Goal: Communication & Community: Answer question/provide support

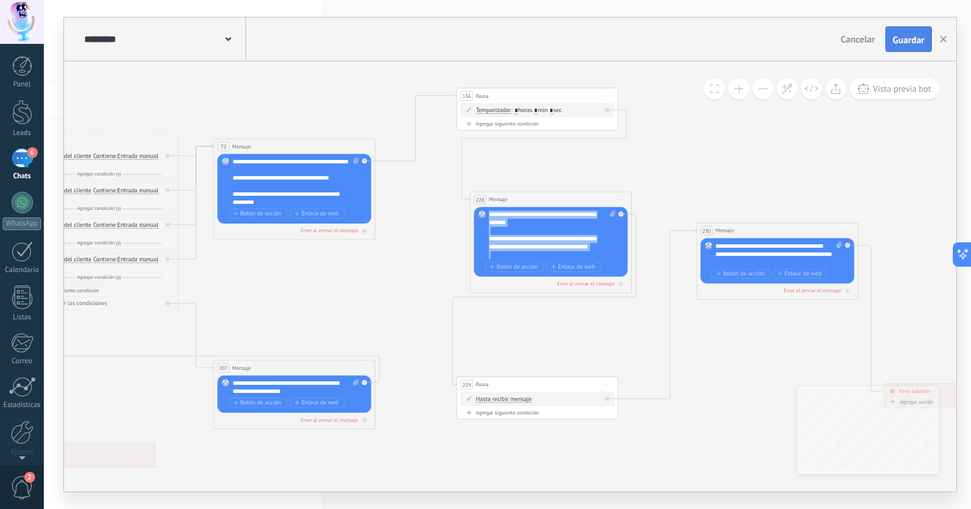
click at [902, 35] on span "Guardar" at bounding box center [909, 39] width 32 height 9
click at [309, 197] on div "**********" at bounding box center [296, 181] width 127 height 49
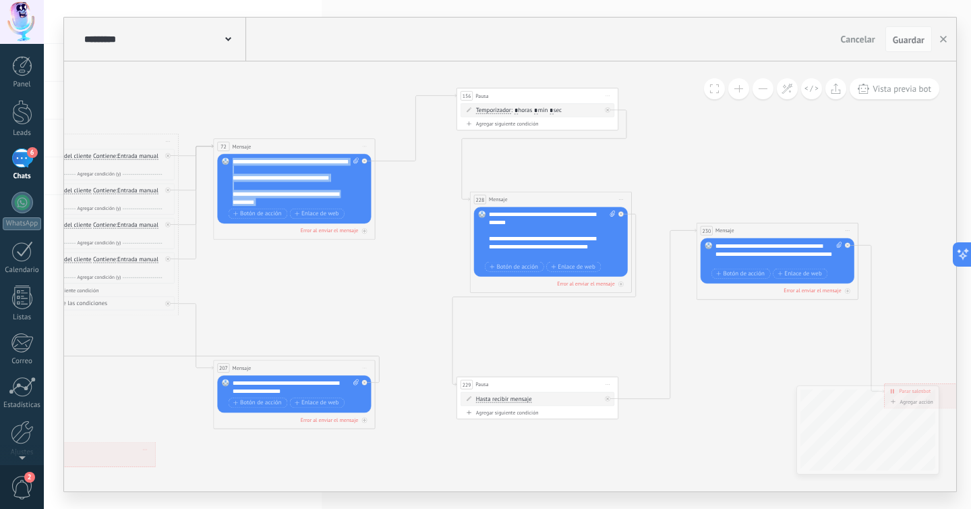
drag, startPoint x: 266, startPoint y: 183, endPoint x: 227, endPoint y: 135, distance: 62.4
copy div "**********"
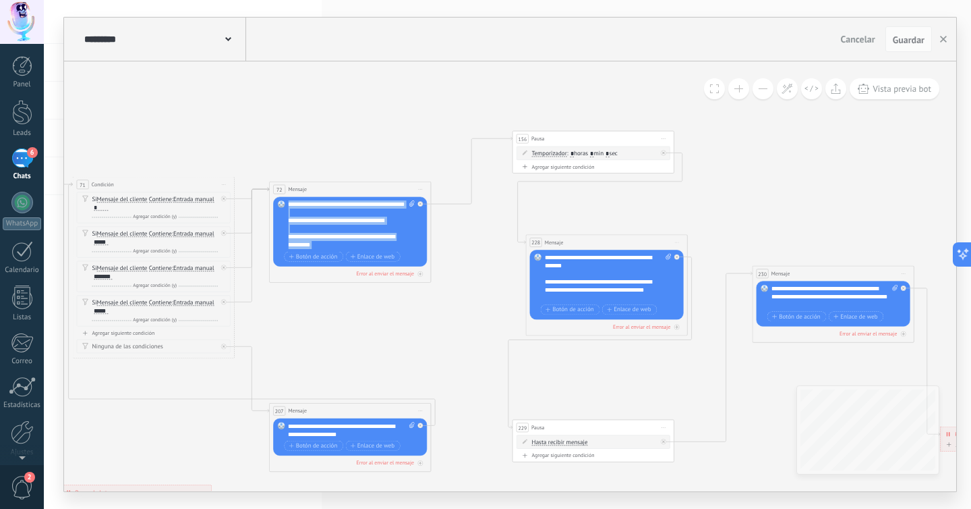
click at [19, 165] on div "6" at bounding box center [22, 158] width 22 height 20
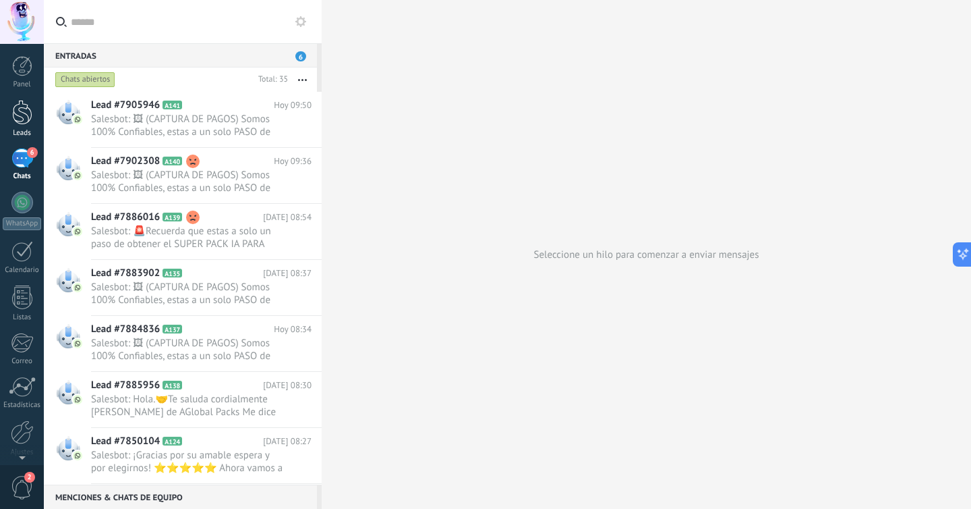
click at [24, 109] on div at bounding box center [22, 112] width 20 height 25
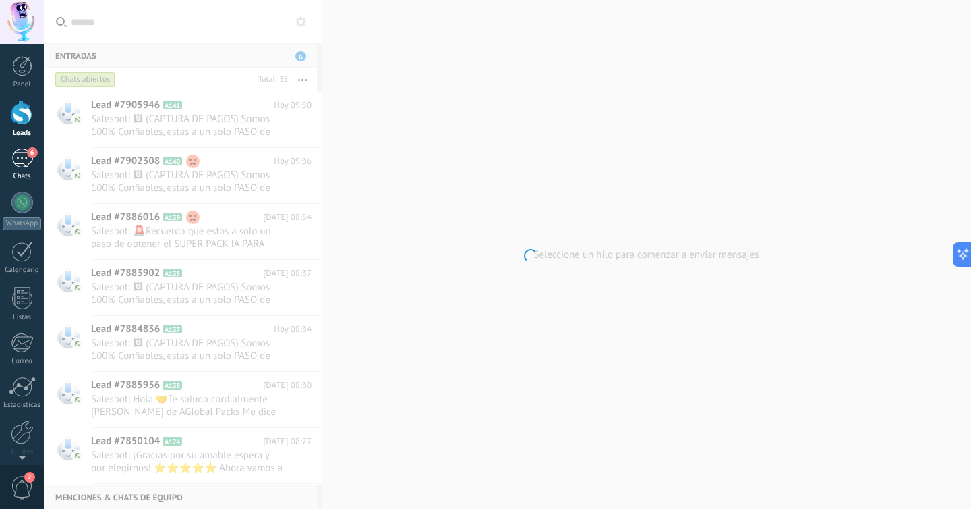
click at [21, 163] on div "6" at bounding box center [22, 158] width 22 height 20
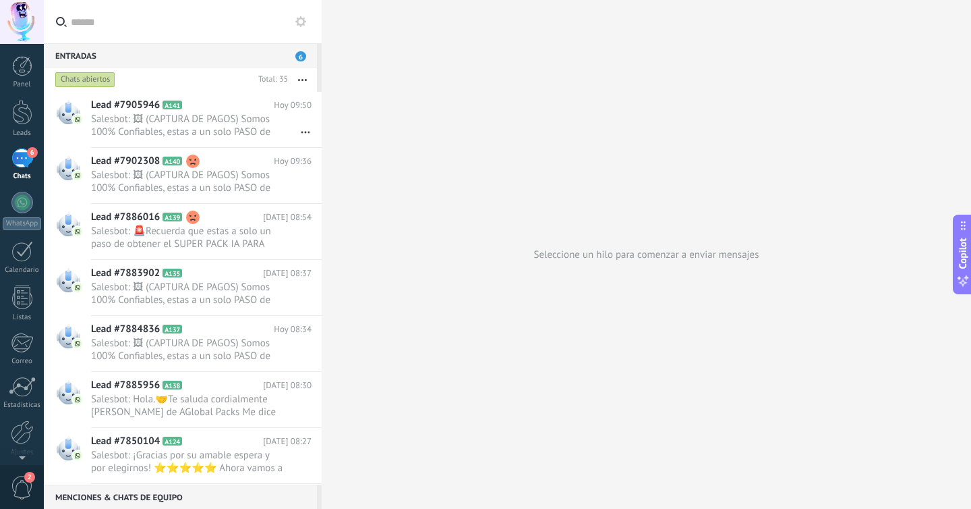
click at [299, 58] on span "6" at bounding box center [300, 56] width 11 height 10
click at [221, 113] on span "Salesbot: 🖼 (CAPTURA DE PAGOS) Somos 100% Confiables, estas a un solo PASO de A…" at bounding box center [188, 126] width 195 height 26
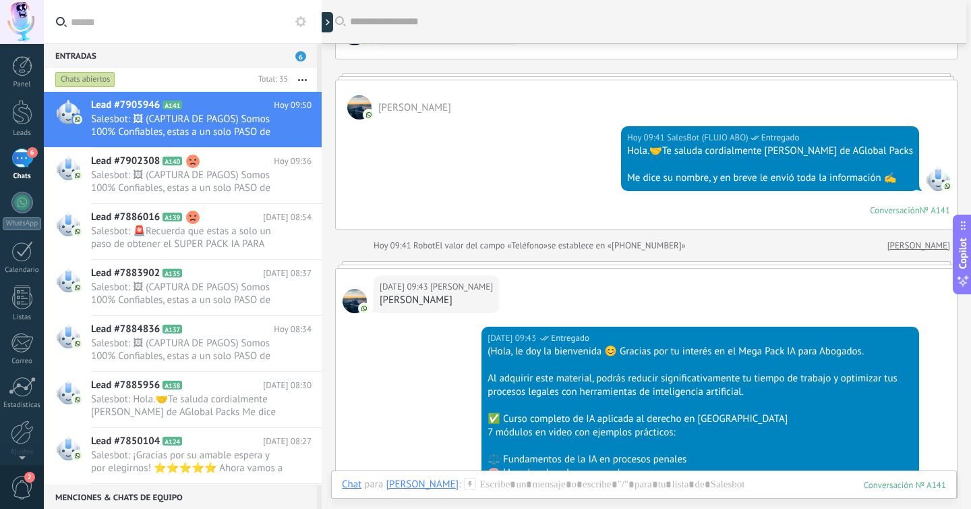
scroll to position [41, 0]
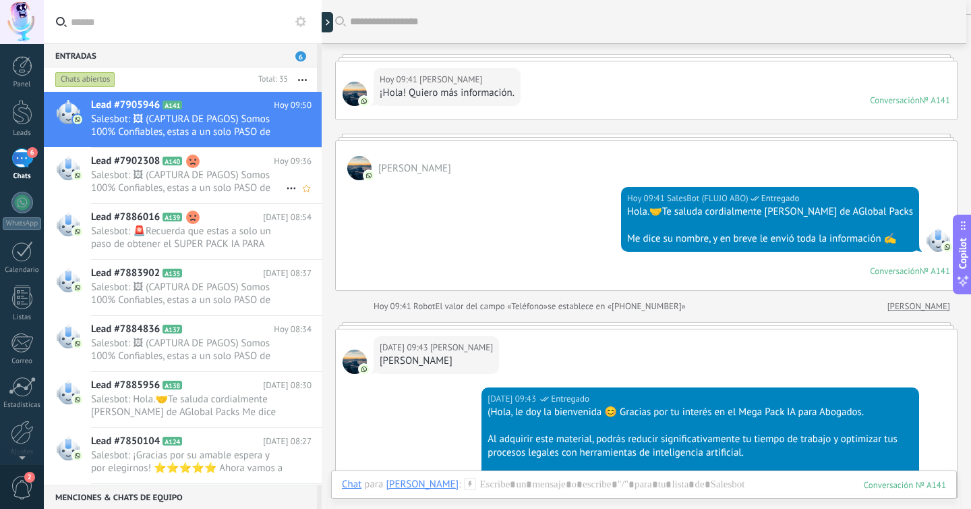
click at [220, 182] on span "Salesbot: 🖼 (CAPTURA DE PAGOS) Somos 100% Confiables, estas a un solo PASO de A…" at bounding box center [188, 182] width 195 height 26
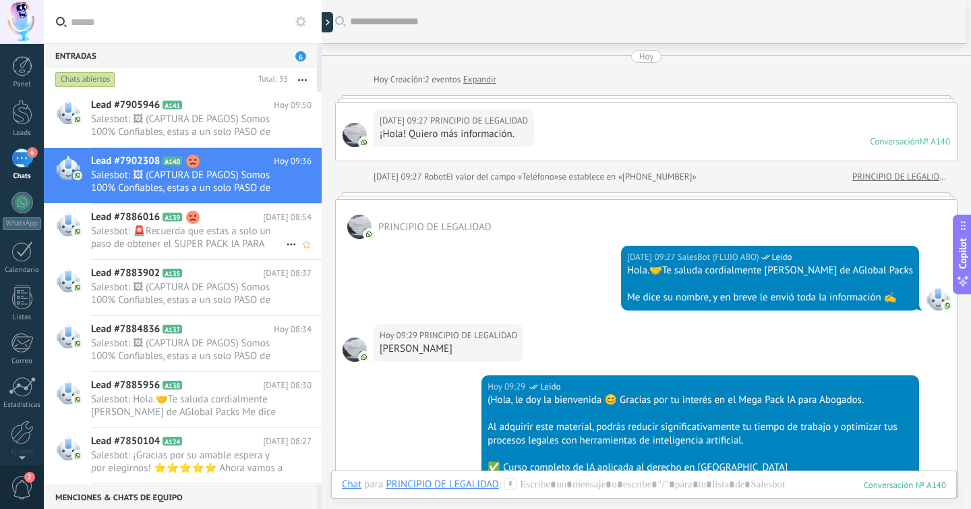
click at [209, 235] on span "Salesbot: 🚨Recuerda que estas a solo un paso de obtener el SUPER PACK IA PARA A…" at bounding box center [188, 238] width 195 height 26
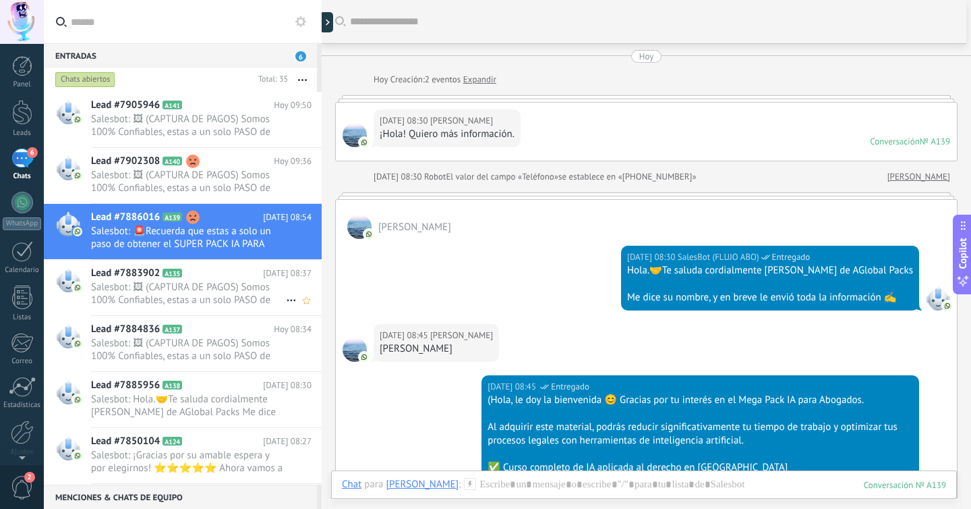
click at [239, 286] on span "Salesbot: 🖼 (CAPTURA DE PAGOS) Somos 100% Confiables, estas a un solo PASO de A…" at bounding box center [188, 294] width 195 height 26
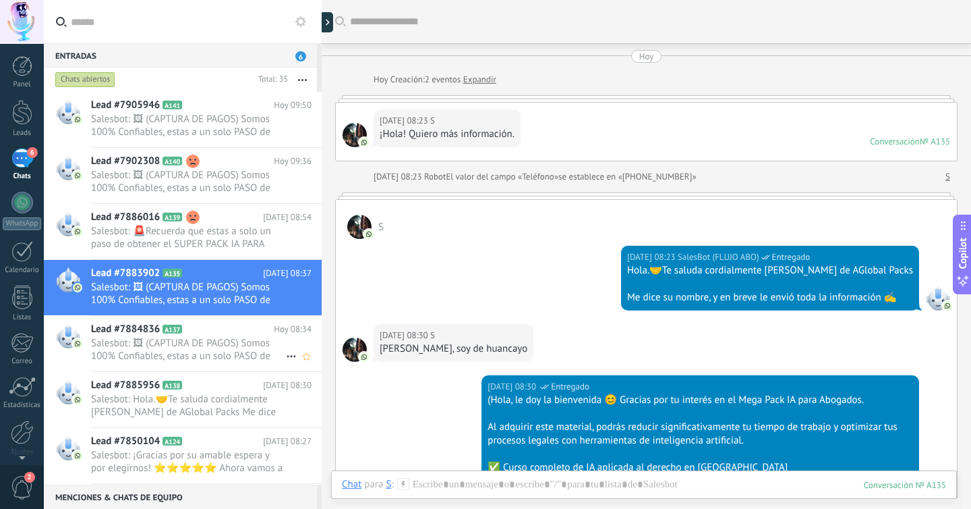
click at [233, 357] on span "Salesbot: 🖼 (CAPTURA DE PAGOS) Somos 100% Confiables, estas a un solo PASO de A…" at bounding box center [188, 350] width 195 height 26
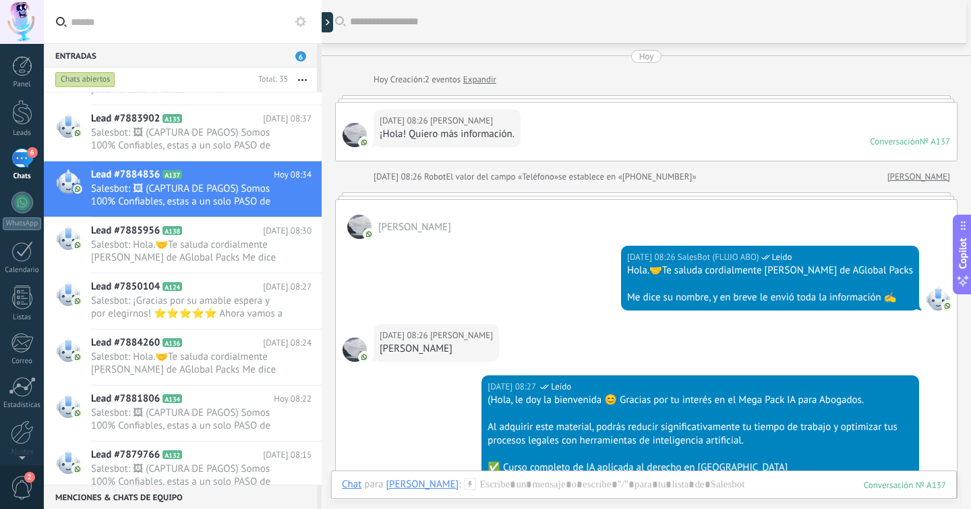
scroll to position [171, 0]
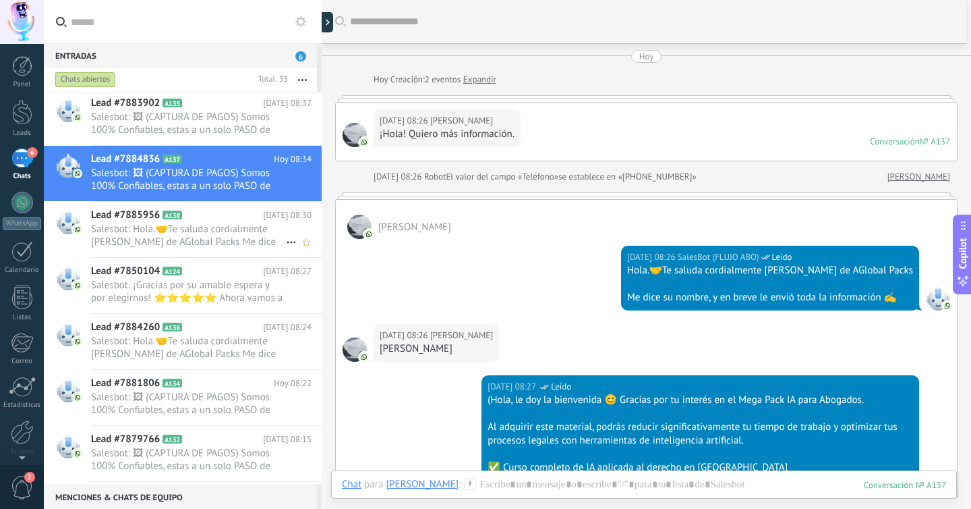
click at [208, 221] on h2 "Lead #7885956 A138" at bounding box center [177, 214] width 172 height 13
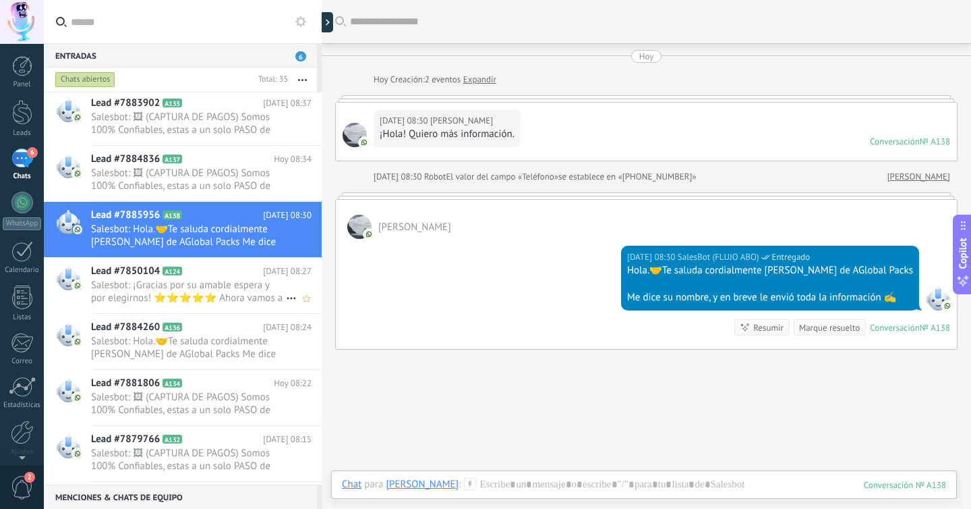
click at [254, 288] on span "Salesbot: ¡Gracias por su amable espera y por elegirnos! ⭐⭐⭐⭐⭐ Ahora vamos a cr…" at bounding box center [188, 292] width 195 height 26
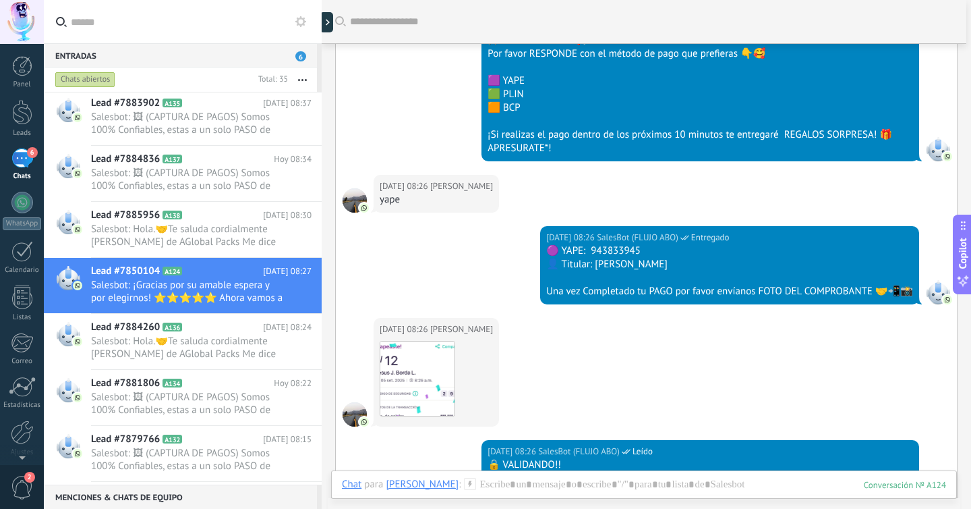
scroll to position [780, 0]
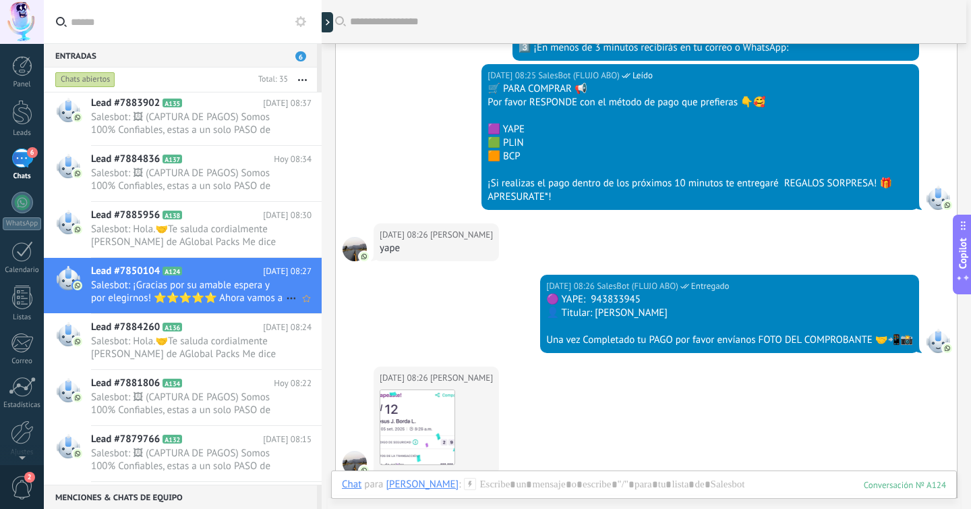
click at [285, 294] on icon at bounding box center [291, 298] width 16 height 16
click at [286, 271] on div at bounding box center [485, 254] width 971 height 509
click at [331, 16] on div at bounding box center [330, 22] width 20 height 20
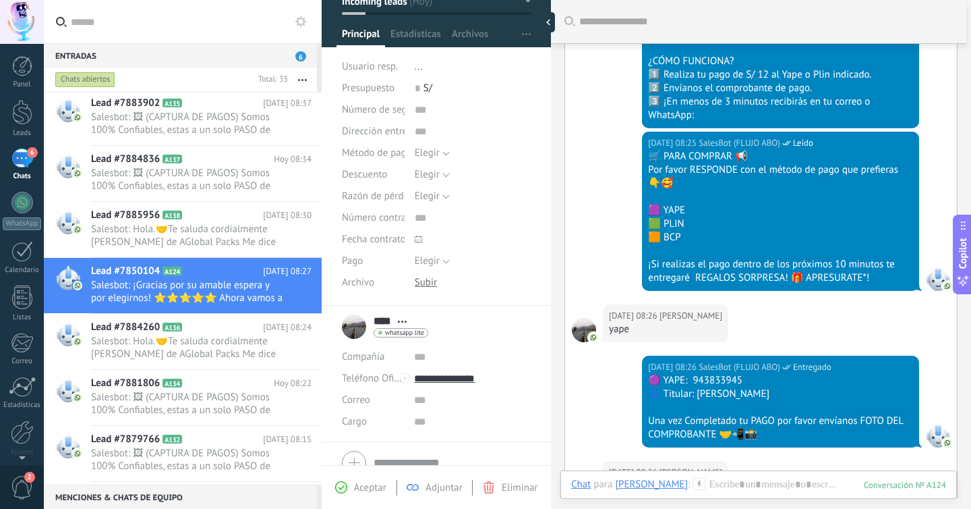
scroll to position [84, 0]
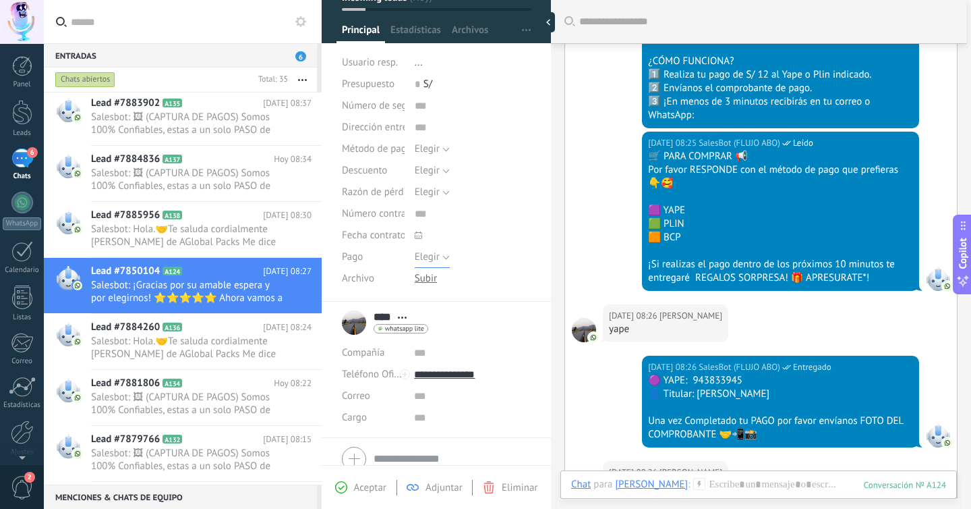
click at [436, 258] on span "Elegir" at bounding box center [427, 256] width 25 height 13
click at [459, 279] on span "Completo" at bounding box center [460, 280] width 120 height 13
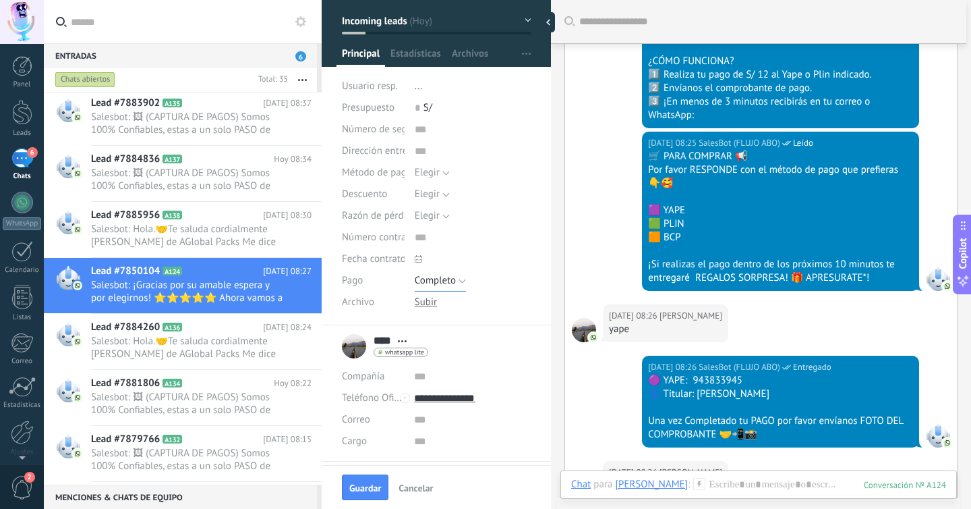
scroll to position [0, 0]
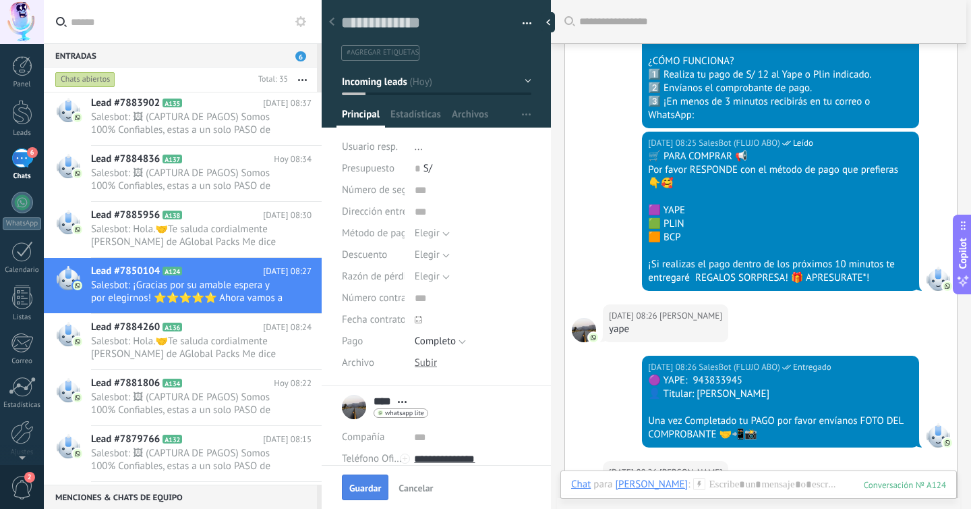
click at [366, 486] on span "Guardar" at bounding box center [365, 487] width 32 height 9
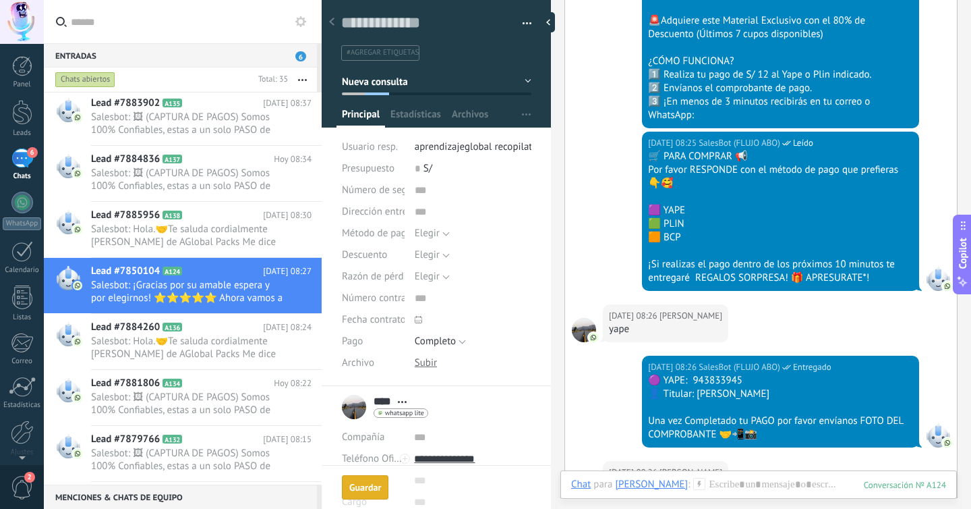
scroll to position [857, 0]
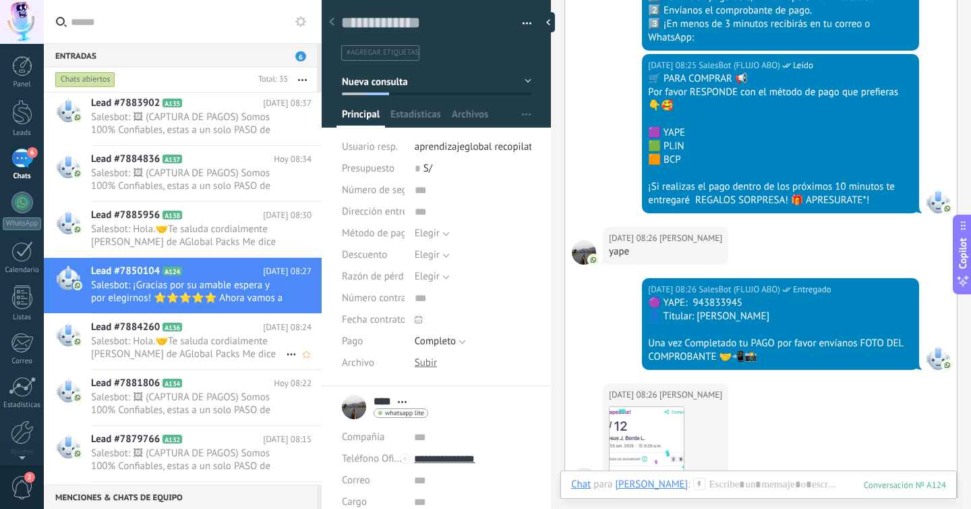
click at [241, 344] on span "Salesbot: Hola.🤝Te saluda cordialmente [PERSON_NAME] de AGlobal Packs Me dice s…" at bounding box center [188, 348] width 195 height 26
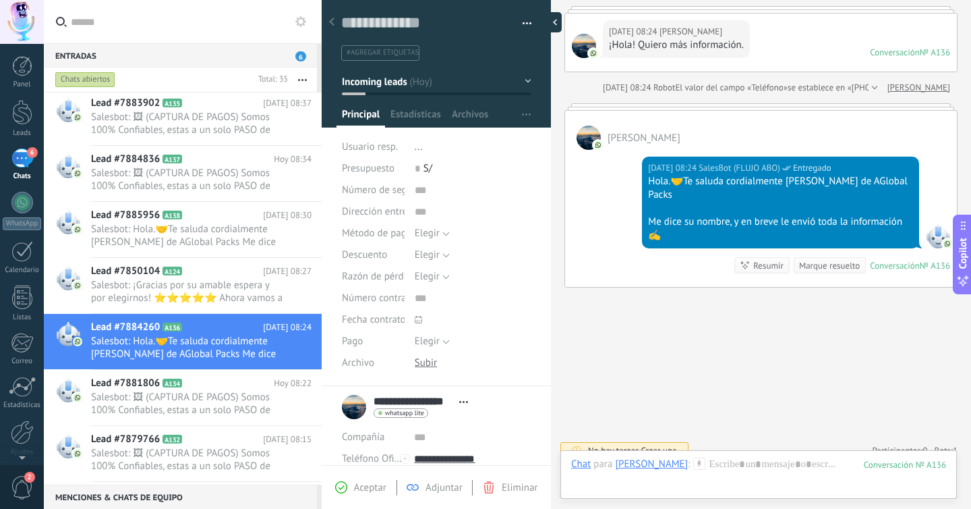
click at [555, 20] on div at bounding box center [552, 22] width 20 height 20
type textarea "**********"
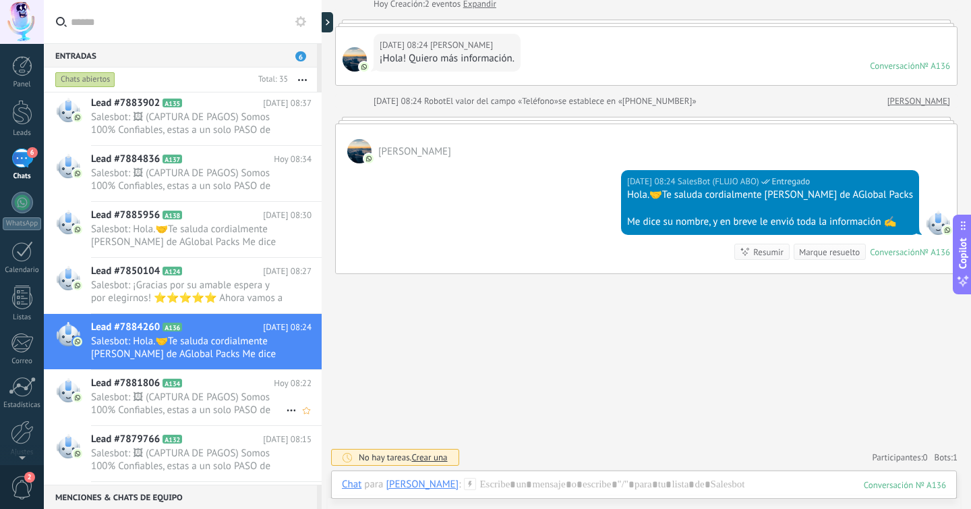
click at [227, 387] on h2 "Lead #7881806 A134" at bounding box center [182, 382] width 183 height 13
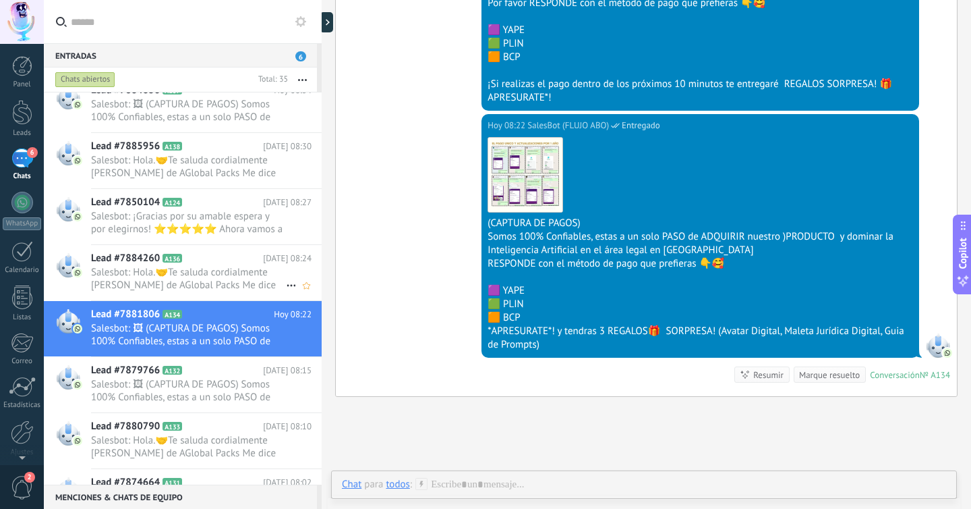
scroll to position [246, 0]
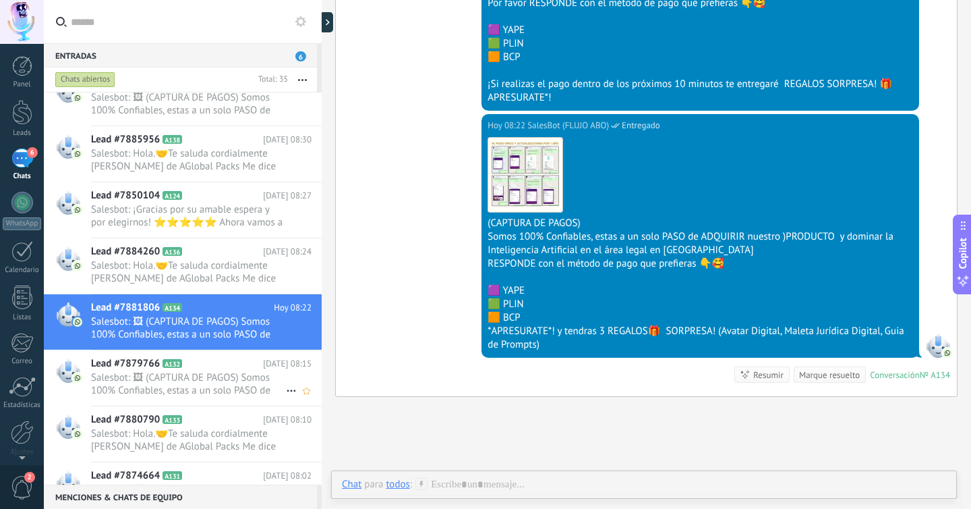
click at [211, 371] on span "Salesbot: 🖼 (CAPTURA DE PAGOS) Somos 100% Confiables, estas a un solo PASO de A…" at bounding box center [188, 384] width 195 height 26
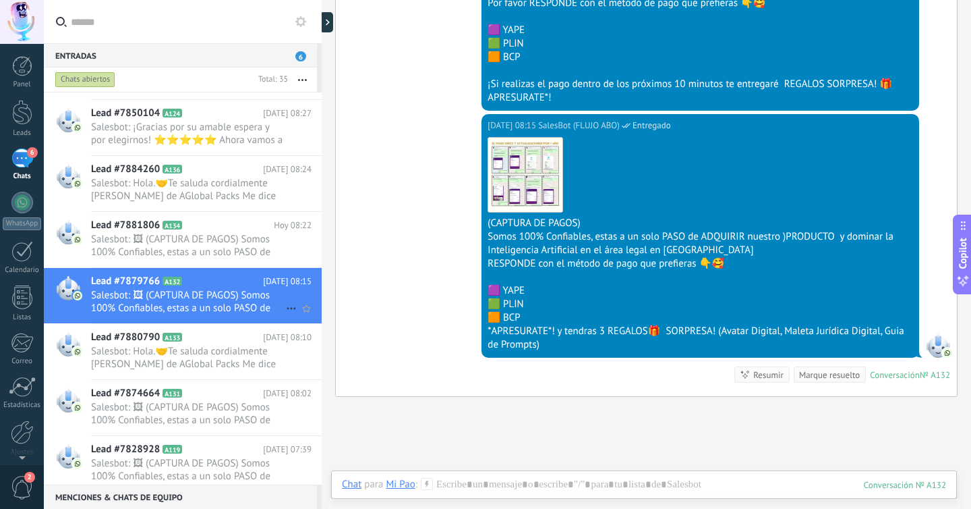
scroll to position [339, 0]
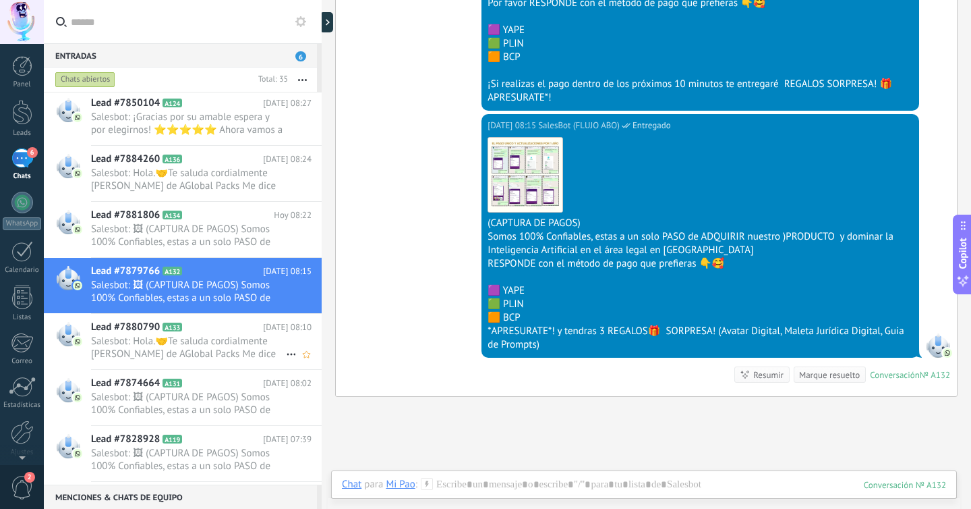
click at [205, 348] on span "Salesbot: Hola.🤝Te saluda cordialmente [PERSON_NAME] de AGlobal Packs Me dice s…" at bounding box center [188, 348] width 195 height 26
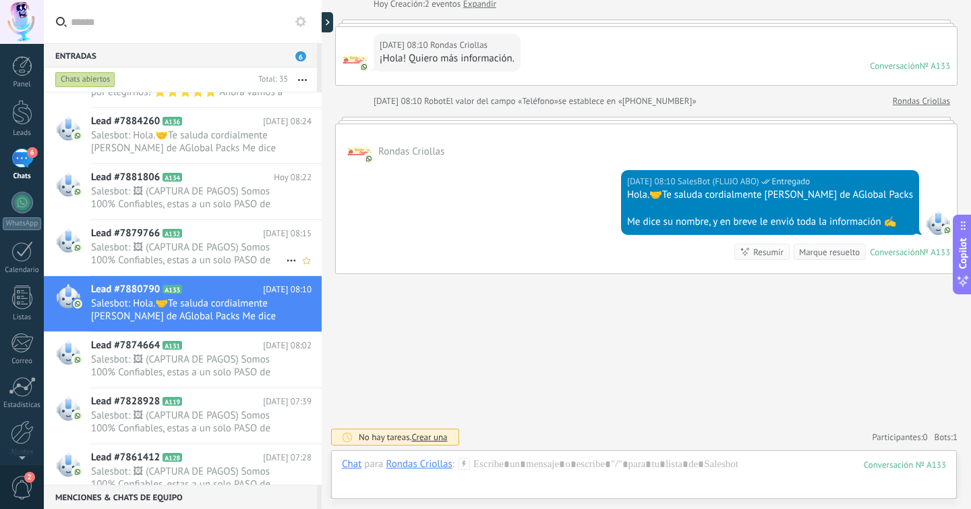
scroll to position [384, 0]
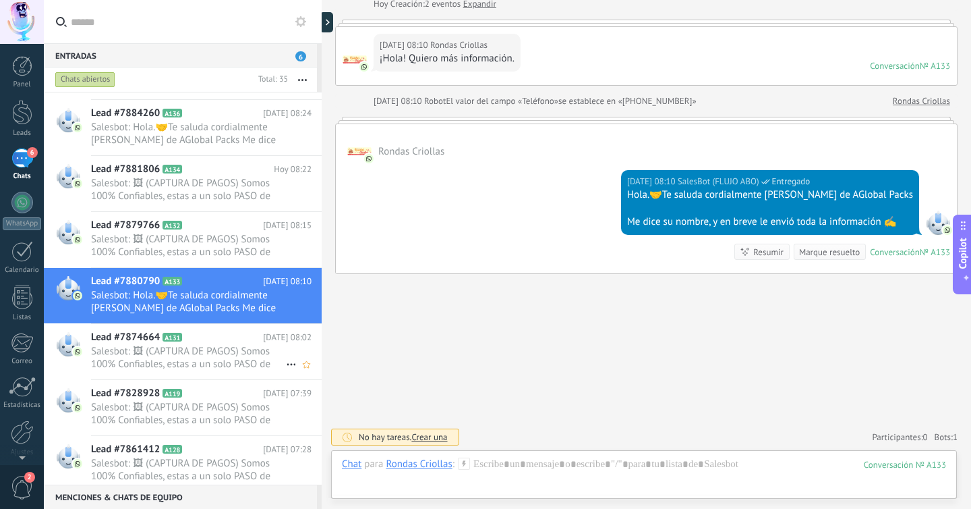
click at [202, 330] on div "Lead #7874664 A131 [DATE] 08:02 Salesbot: 🖼 (CAPTURA DE PAGOS) Somos 100% Confi…" at bounding box center [206, 351] width 231 height 55
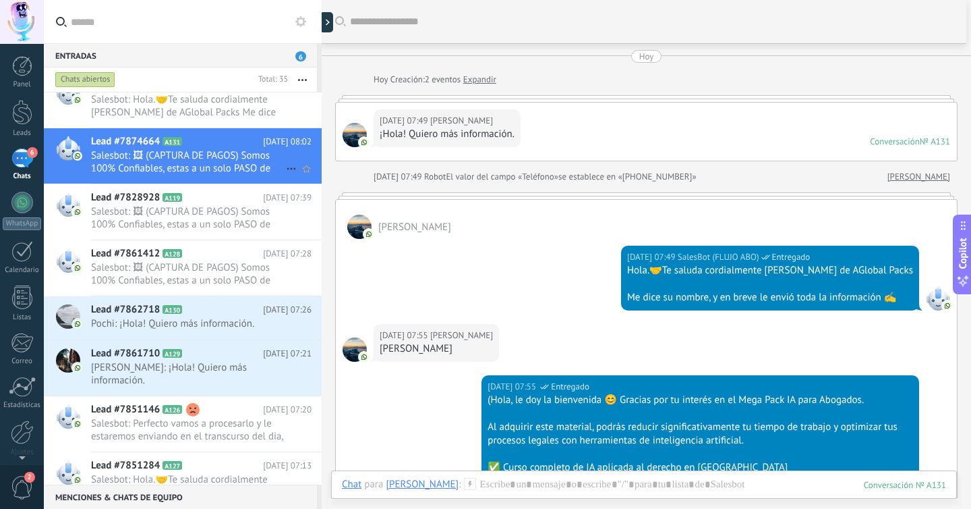
scroll to position [584, 0]
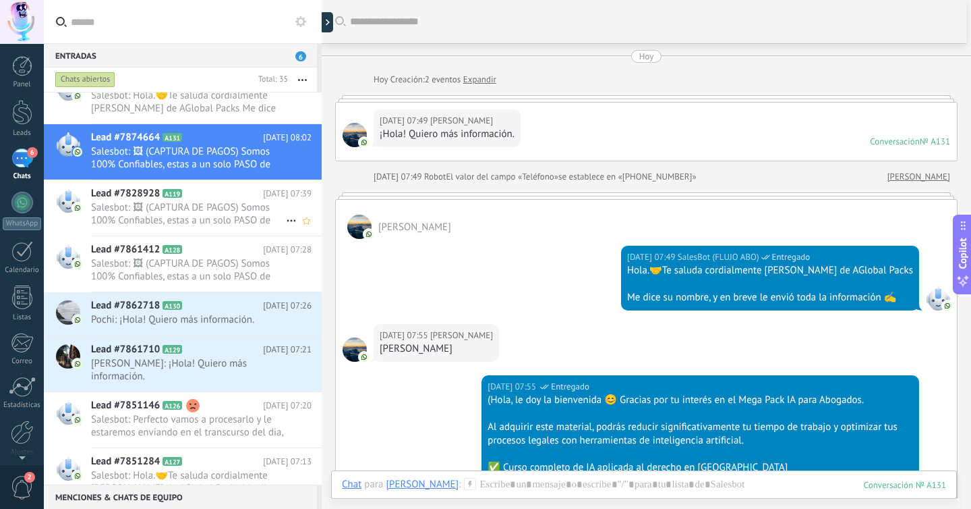
click at [192, 199] on icon at bounding box center [192, 193] width 13 height 13
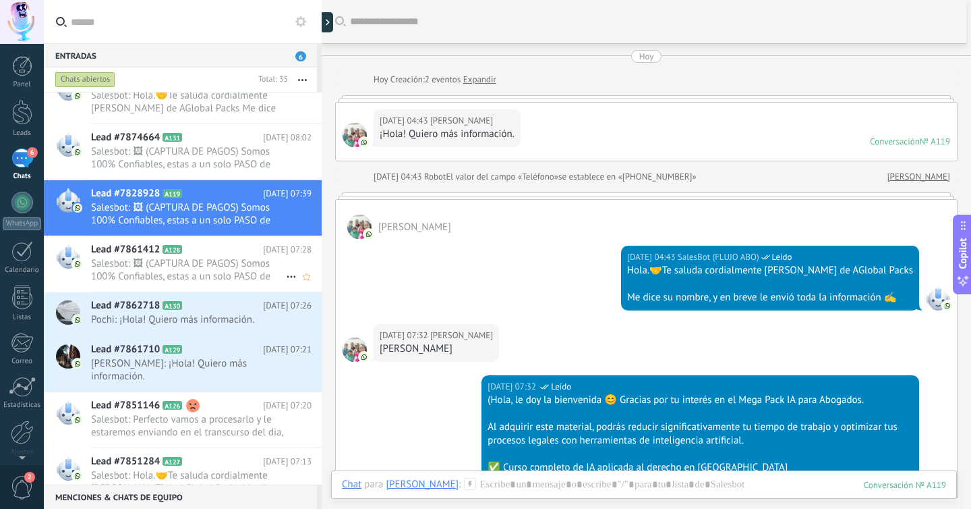
click at [228, 269] on span "Salesbot: 🖼 (CAPTURA DE PAGOS) Somos 100% Confiables, estas a un solo PASO de A…" at bounding box center [188, 270] width 195 height 26
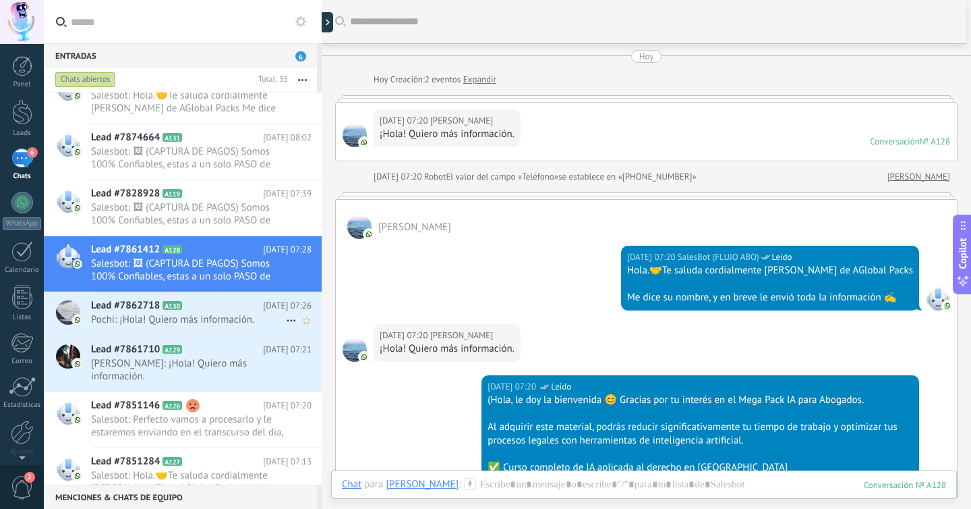
click at [235, 317] on span "Pochi: ¡Hola! Quiero más información." at bounding box center [188, 319] width 195 height 13
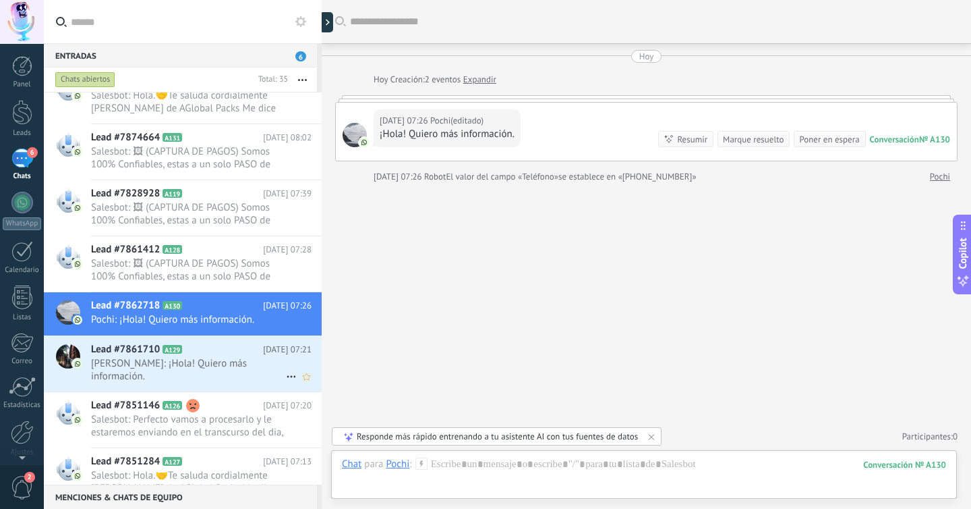
click at [204, 364] on span "[PERSON_NAME]: ¡Hola! Quiero más información." at bounding box center [188, 370] width 195 height 26
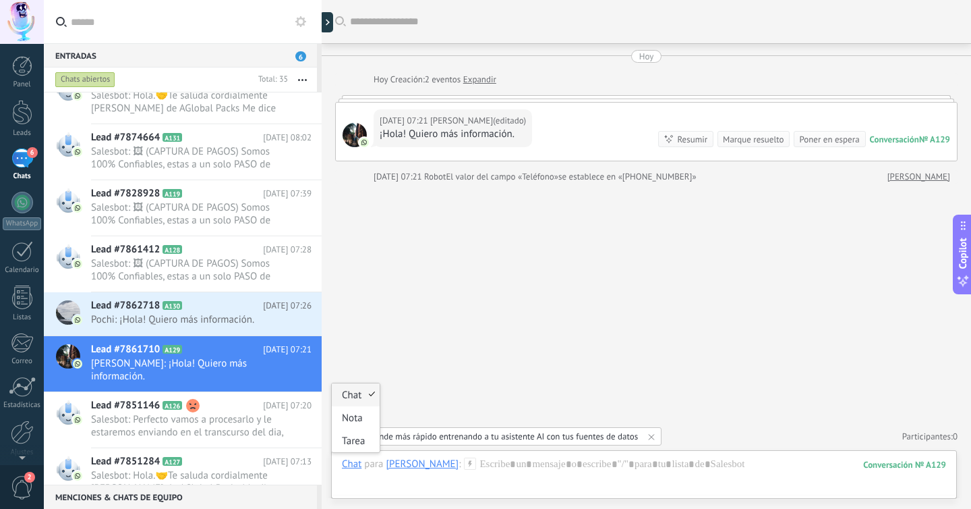
click at [355, 465] on div "Chat" at bounding box center [352, 463] width 20 height 12
click at [547, 470] on div at bounding box center [644, 477] width 604 height 40
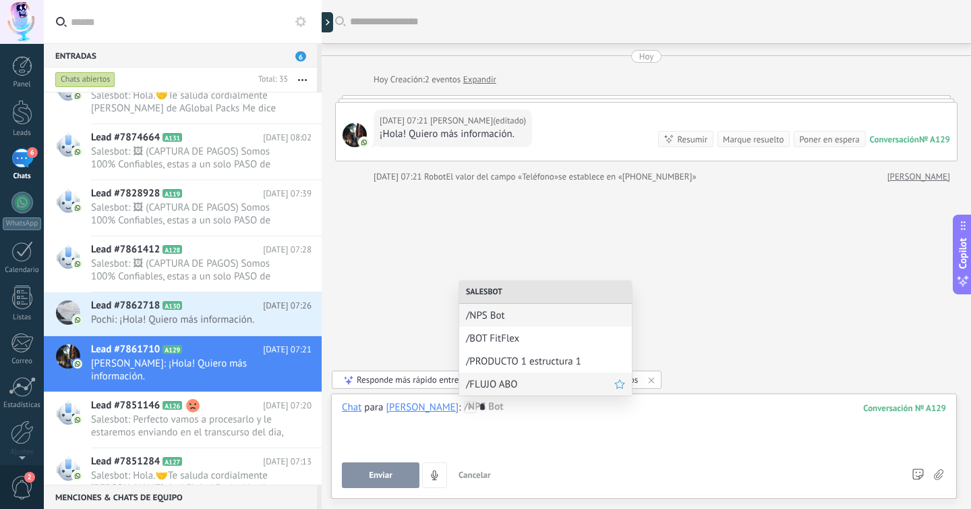
click at [496, 385] on span "/FLUJO ABO" at bounding box center [540, 384] width 148 height 13
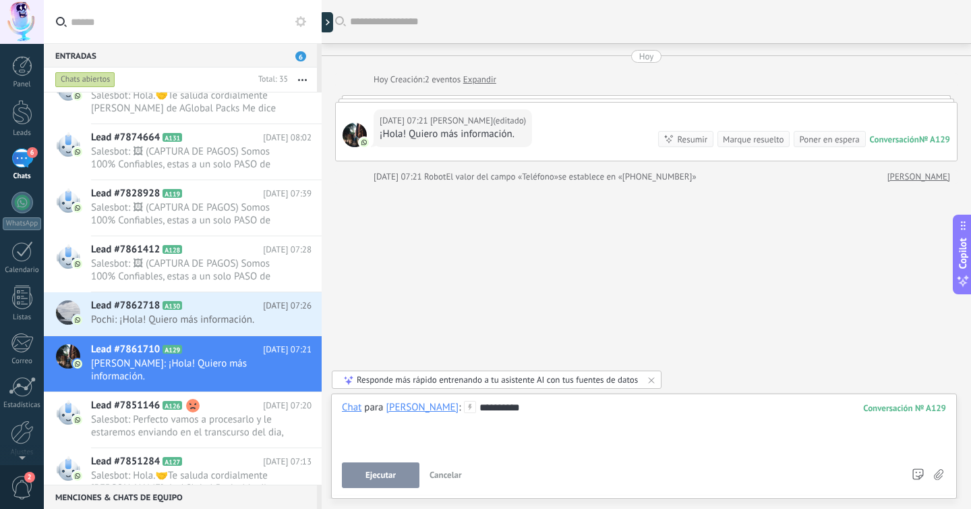
click at [389, 473] on span "Ejecutar" at bounding box center [381, 474] width 30 height 9
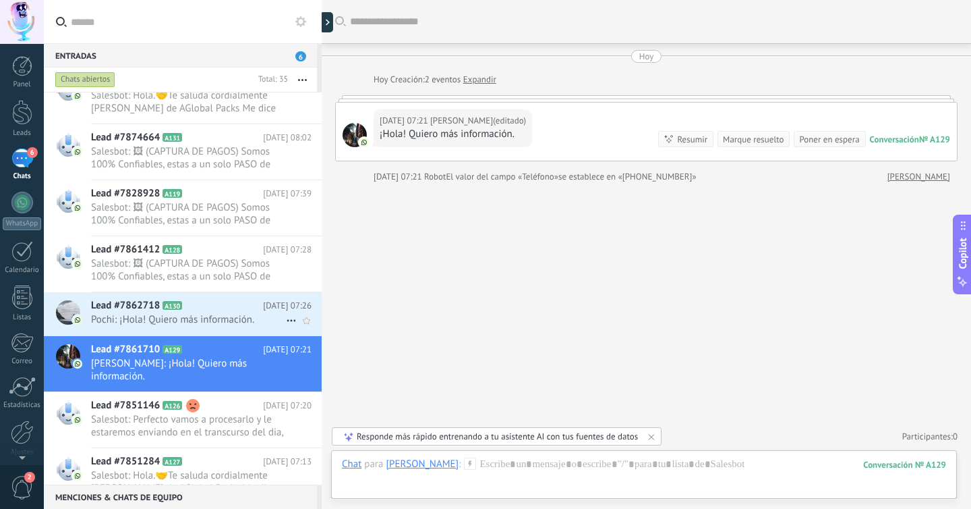
click at [198, 320] on span "Pochi: ¡Hola! Quiero más información." at bounding box center [188, 319] width 195 height 13
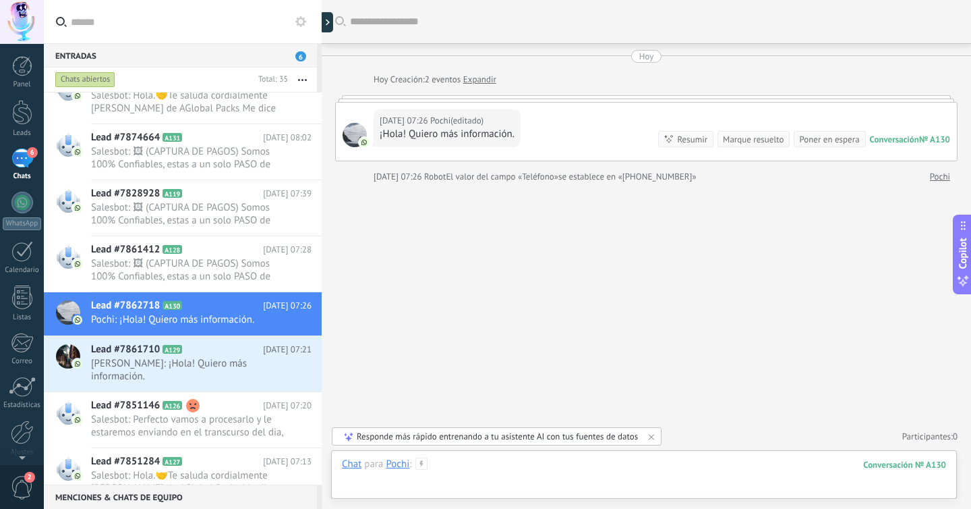
click at [531, 466] on div at bounding box center [644, 477] width 604 height 40
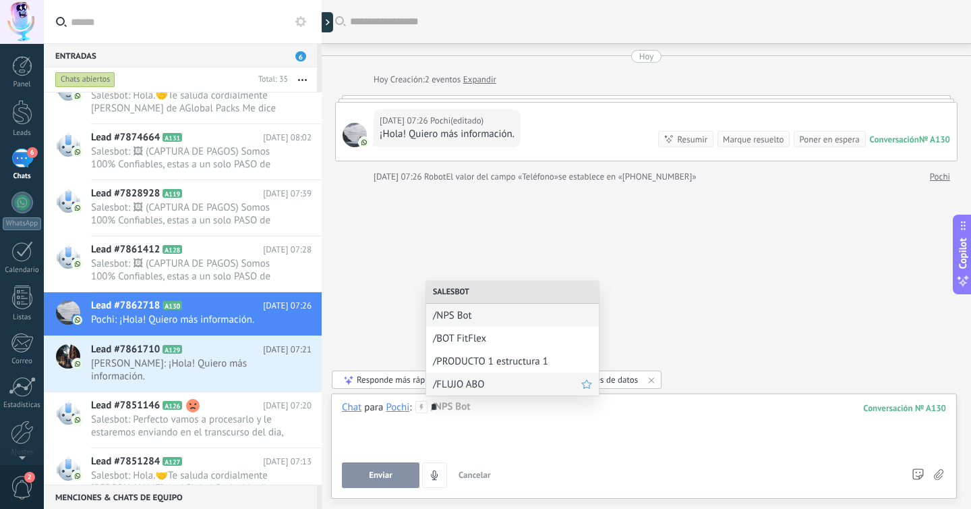
click at [470, 382] on span "/FLUJO ABO" at bounding box center [507, 384] width 148 height 13
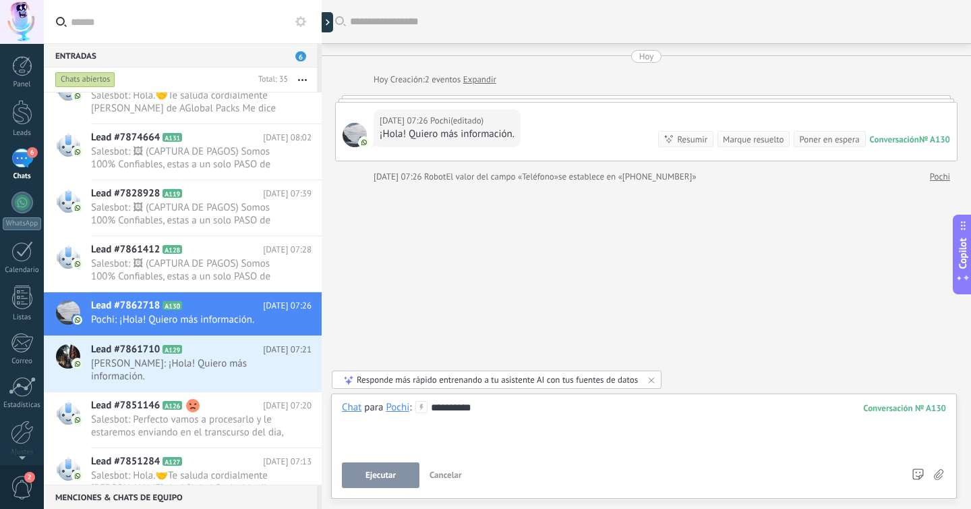
click at [389, 471] on span "Ejecutar" at bounding box center [381, 474] width 30 height 9
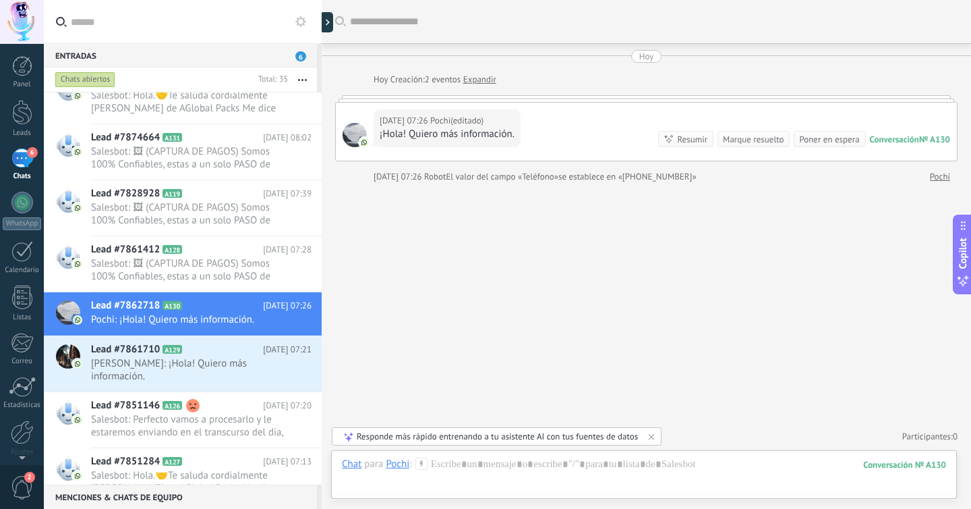
click at [598, 132] on div "[DATE] 07:26 Pochi (editado) editado [DATE] 07:38 ¡Hola! Quiero más información…" at bounding box center [646, 132] width 621 height 58
click at [204, 359] on span "[PERSON_NAME]: ¡Hola! Quiero más información." at bounding box center [188, 370] width 195 height 26
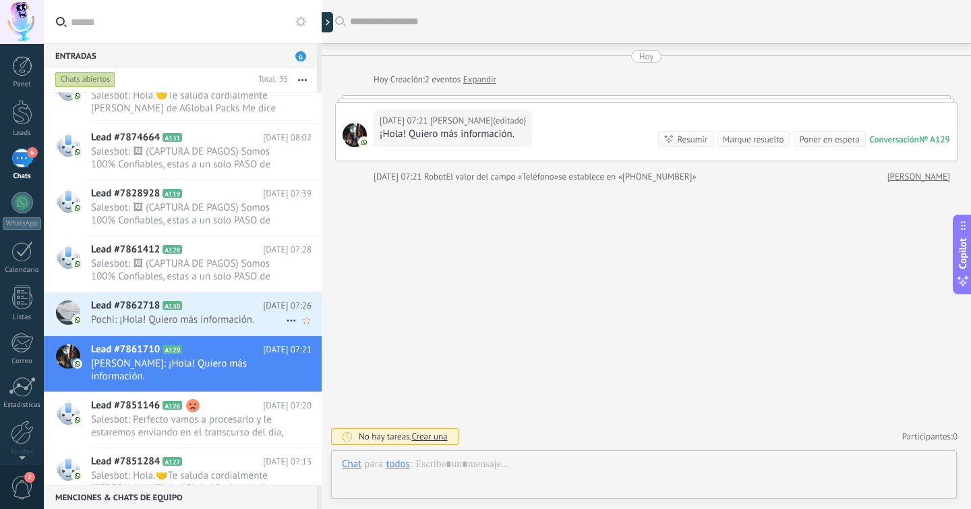
click at [211, 306] on h2 "Lead #7862718 A130" at bounding box center [177, 305] width 172 height 13
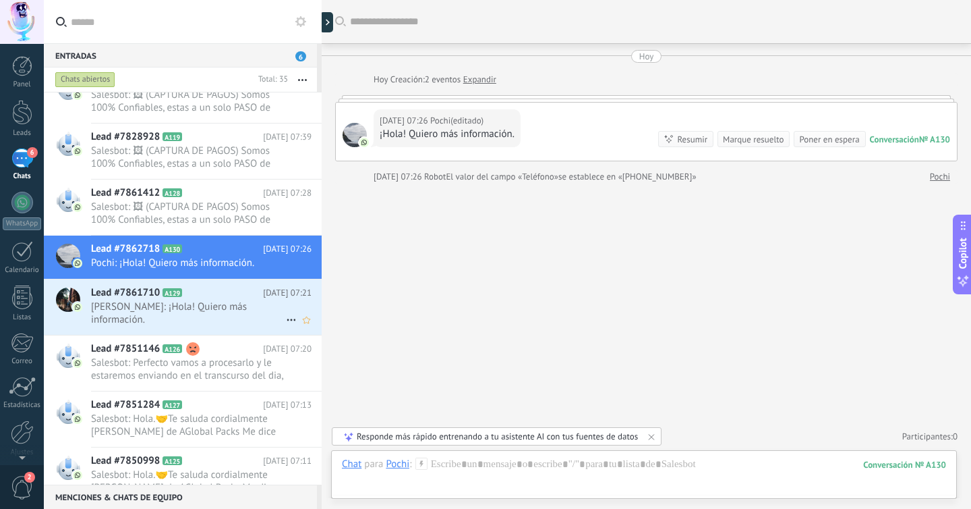
scroll to position [678, 0]
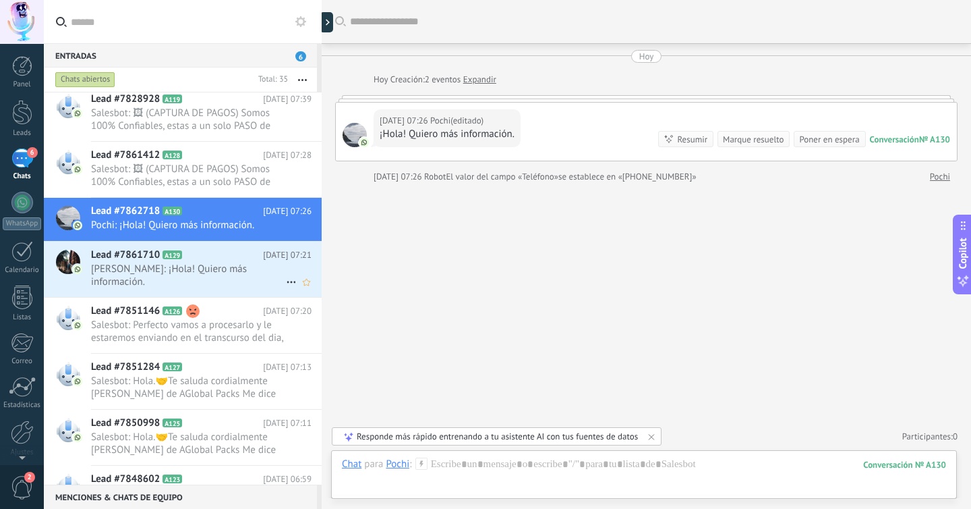
click at [187, 279] on span "[PERSON_NAME]: ¡Hola! Quiero más información." at bounding box center [188, 275] width 195 height 26
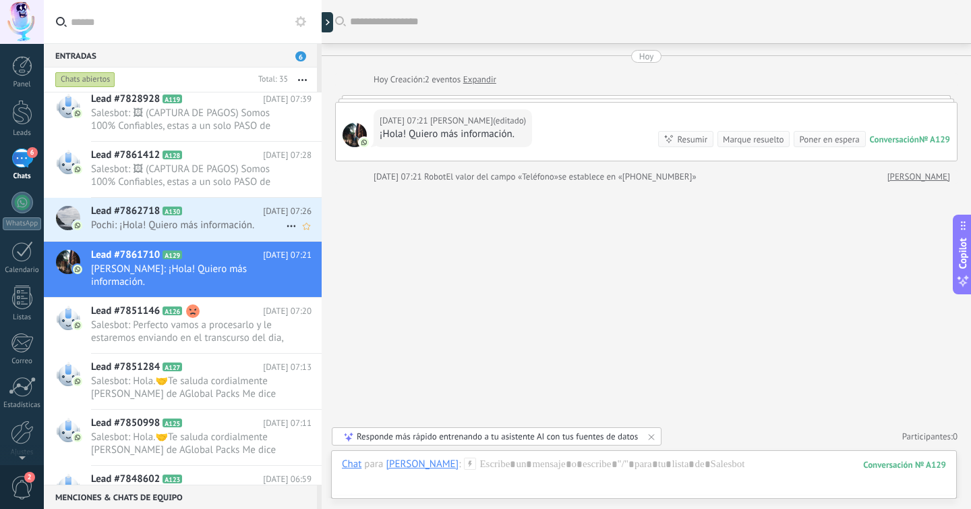
click at [189, 214] on icon at bounding box center [192, 210] width 13 height 13
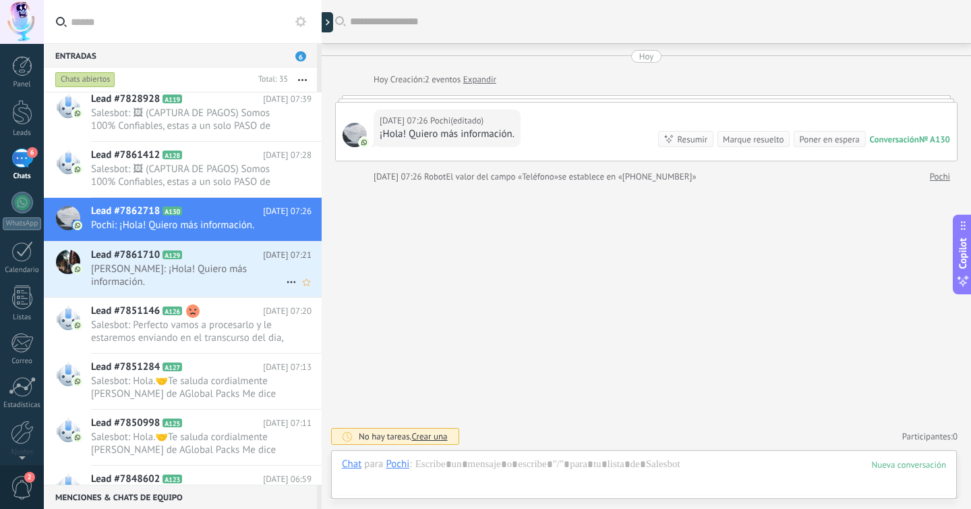
click at [188, 278] on span "[PERSON_NAME]: ¡Hola! Quiero más información." at bounding box center [188, 275] width 195 height 26
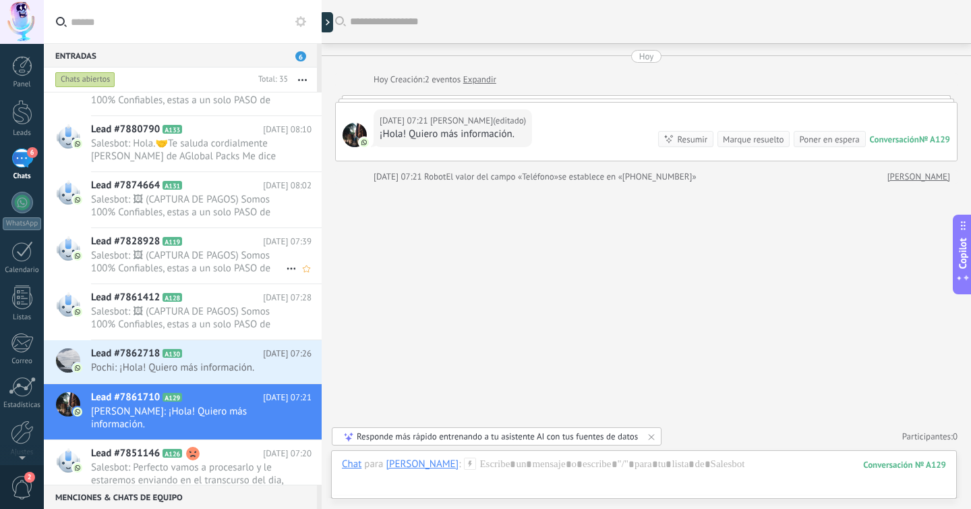
scroll to position [533, 0]
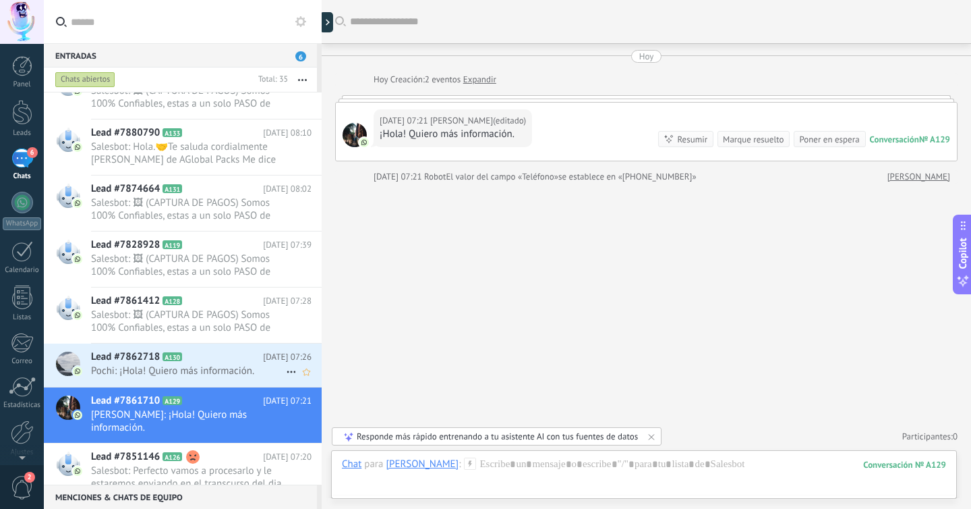
click at [182, 379] on div "Lead #7862718 A130 [DATE] 07:26 Pochi: ¡Hola! Quiero más información." at bounding box center [206, 364] width 231 height 42
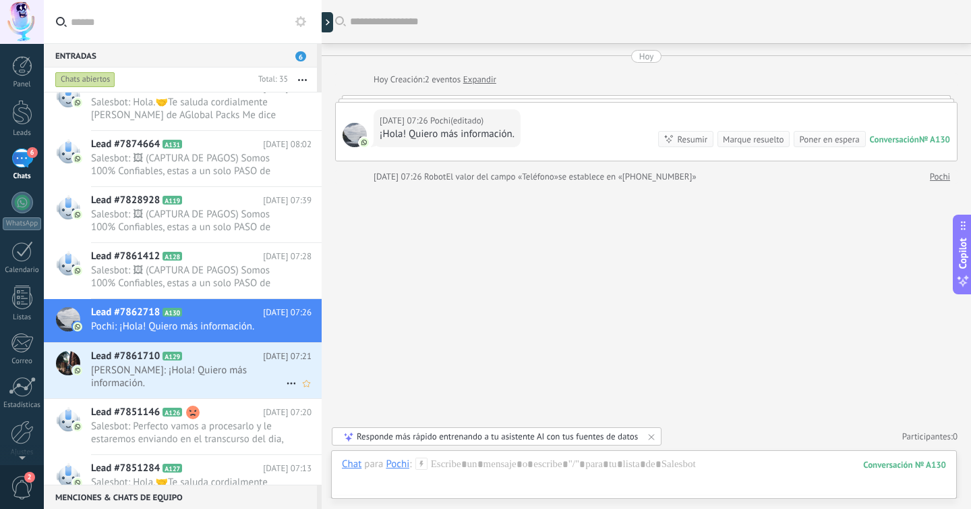
scroll to position [581, 0]
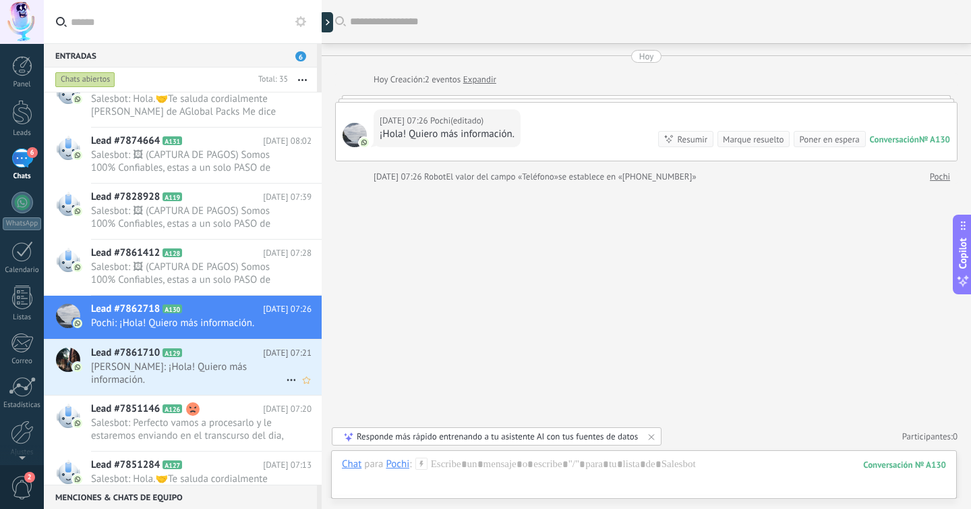
click at [212, 357] on h2 "Lead #7861710 A129" at bounding box center [177, 352] width 172 height 13
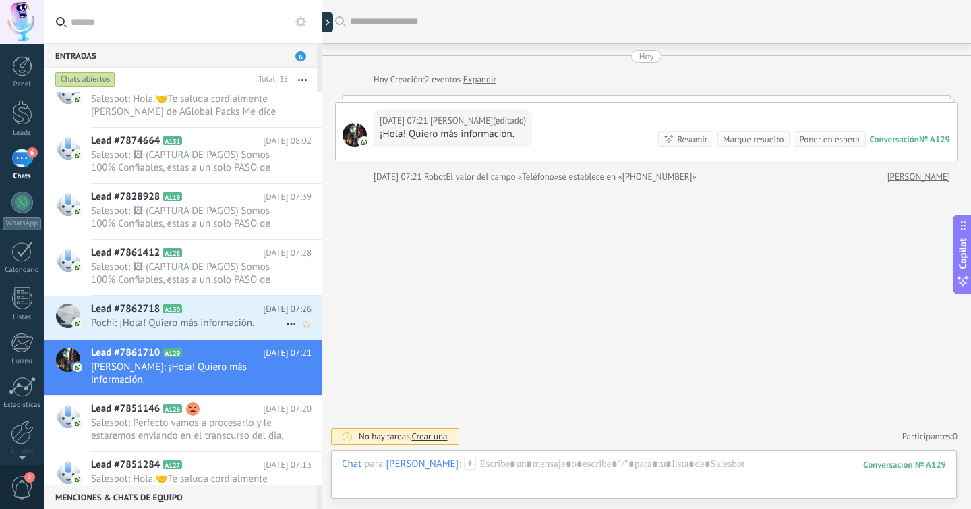
click at [212, 318] on span "Pochi: ¡Hola! Quiero más información." at bounding box center [188, 322] width 195 height 13
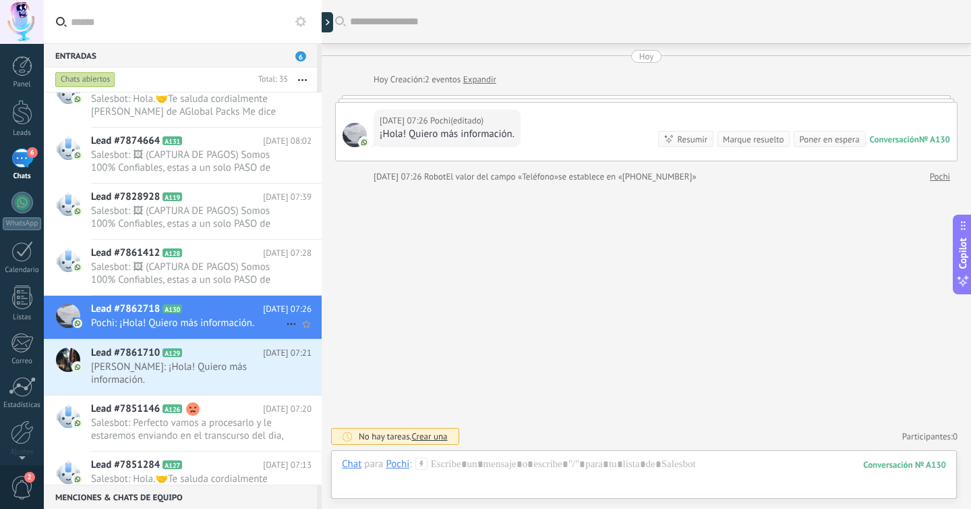
scroll to position [575, 0]
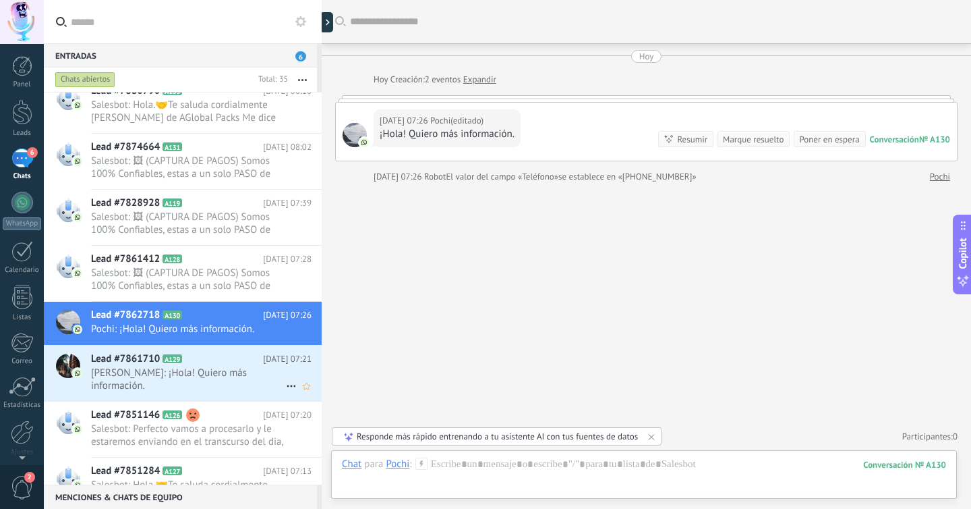
click at [263, 349] on div "Lead #7861710 A129 [DATE] 07:21 [PERSON_NAME]: ¡Hola! Quiero más información." at bounding box center [206, 372] width 231 height 55
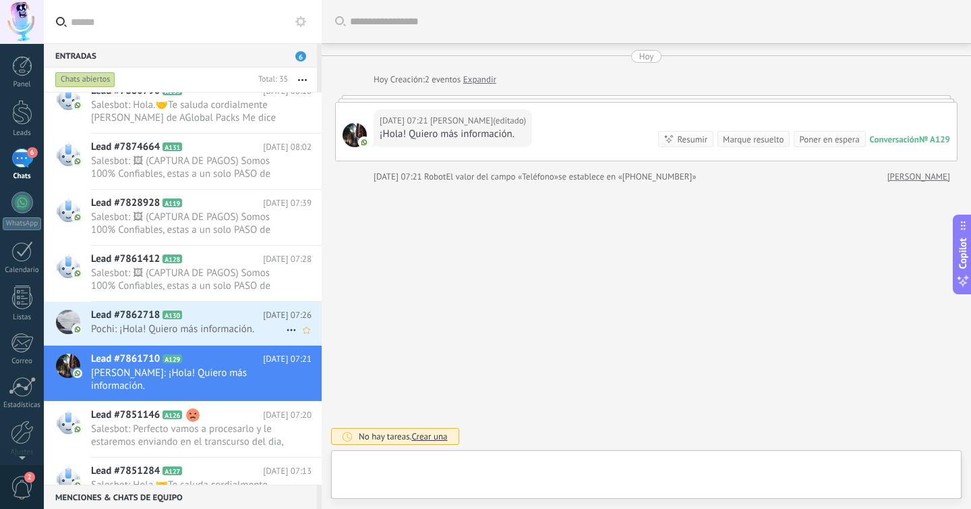
click at [237, 319] on h2 "Lead #7862718 A130" at bounding box center [177, 314] width 172 height 13
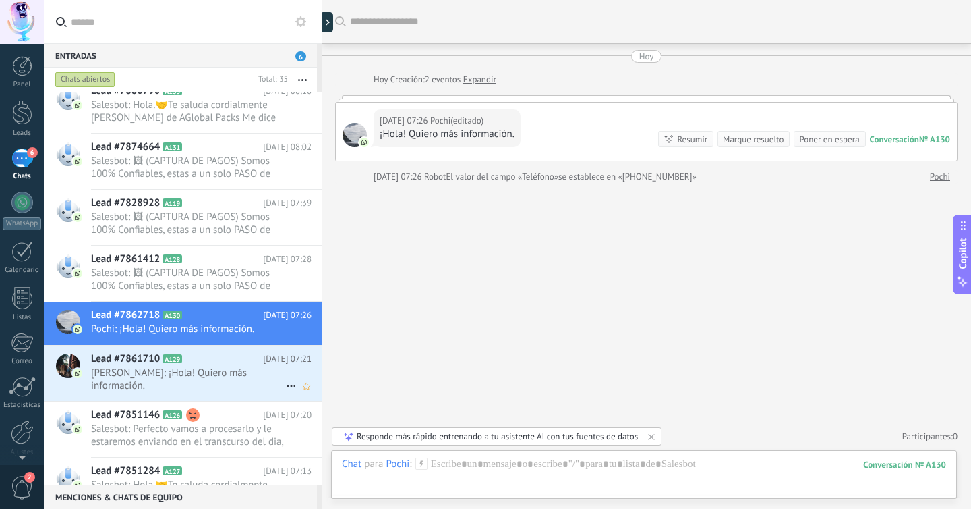
click at [202, 365] on h2 "Lead #7861710 A129" at bounding box center [177, 358] width 172 height 13
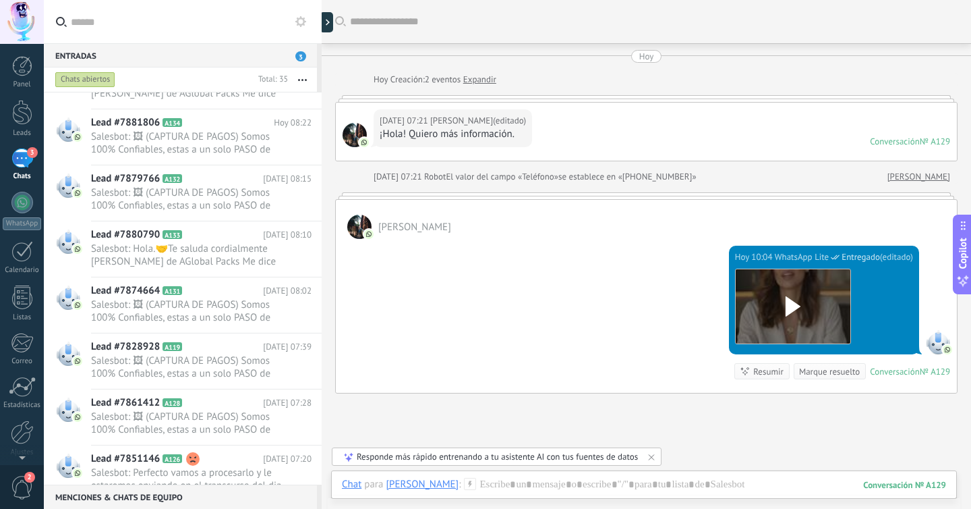
click at [964, 284] on icon at bounding box center [963, 282] width 6 height 6
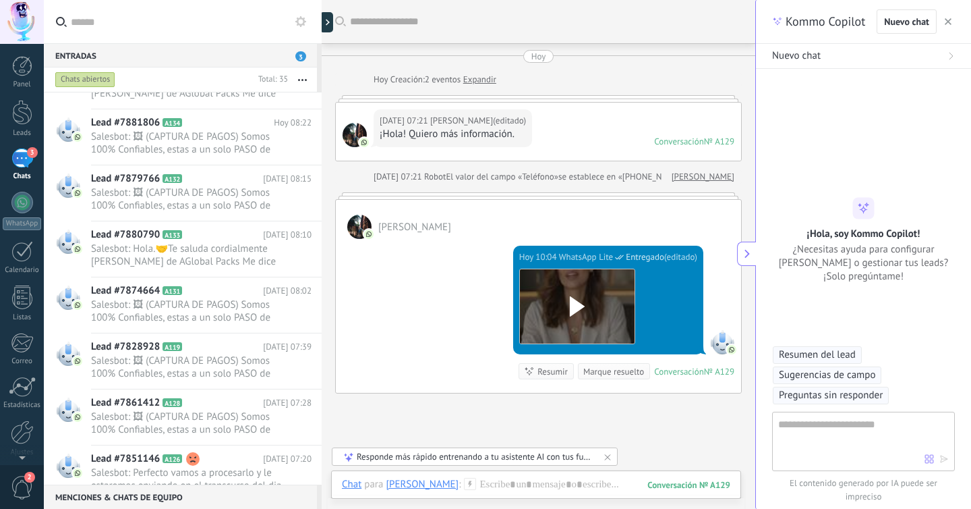
type textarea "**********"
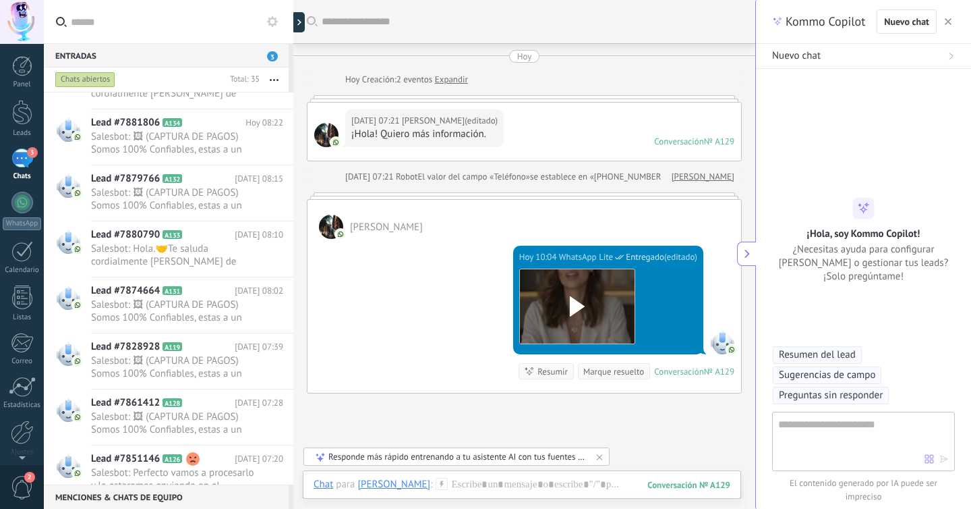
scroll to position [13, 0]
click at [954, 19] on button "button" at bounding box center [947, 21] width 13 height 16
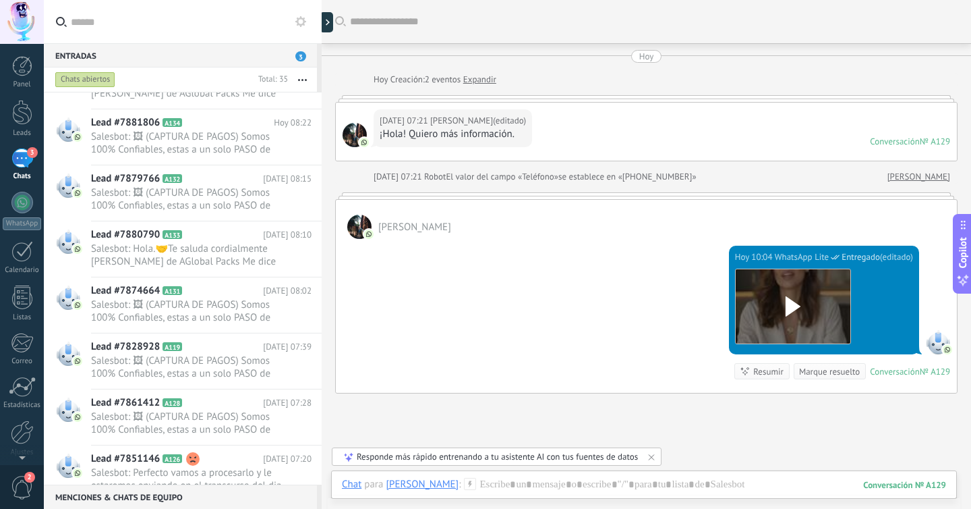
click at [964, 262] on span "Copilot" at bounding box center [962, 252] width 13 height 31
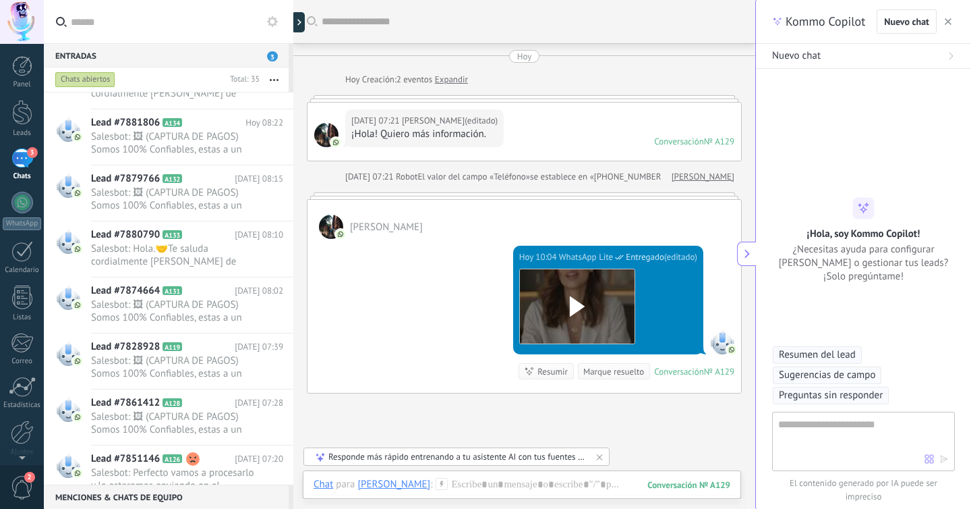
click at [834, 429] on textarea at bounding box center [851, 440] width 146 height 49
type textarea "**********"
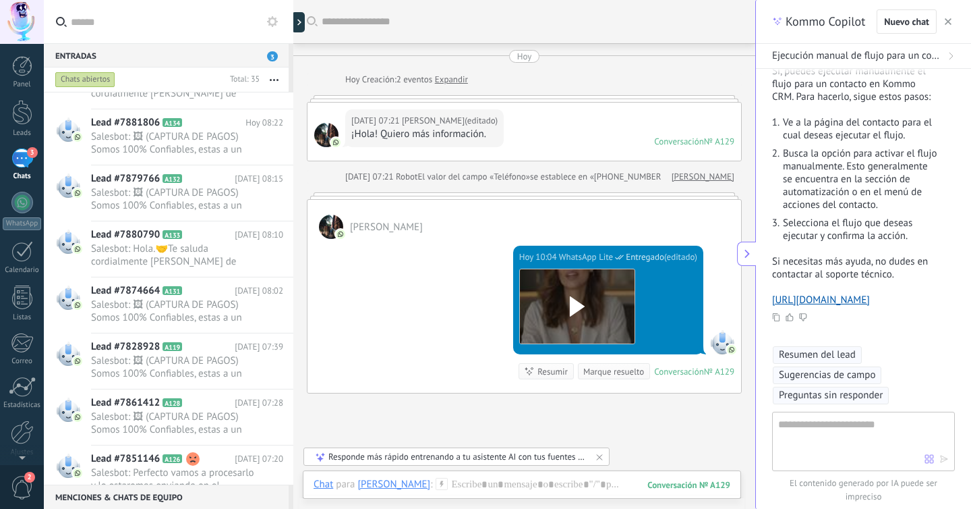
scroll to position [10, 0]
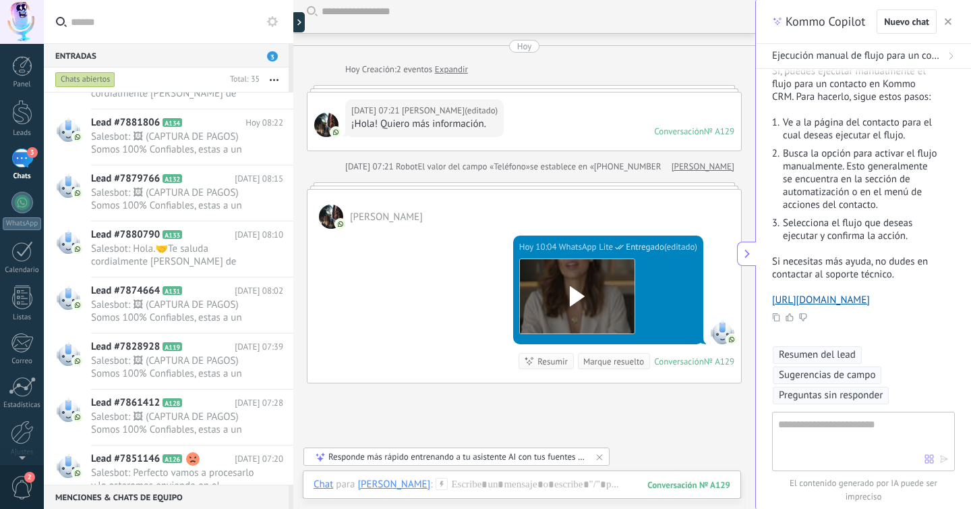
click at [293, 24] on div at bounding box center [293, 254] width 0 height 509
click at [304, 20] on icon at bounding box center [305, 22] width 4 height 7
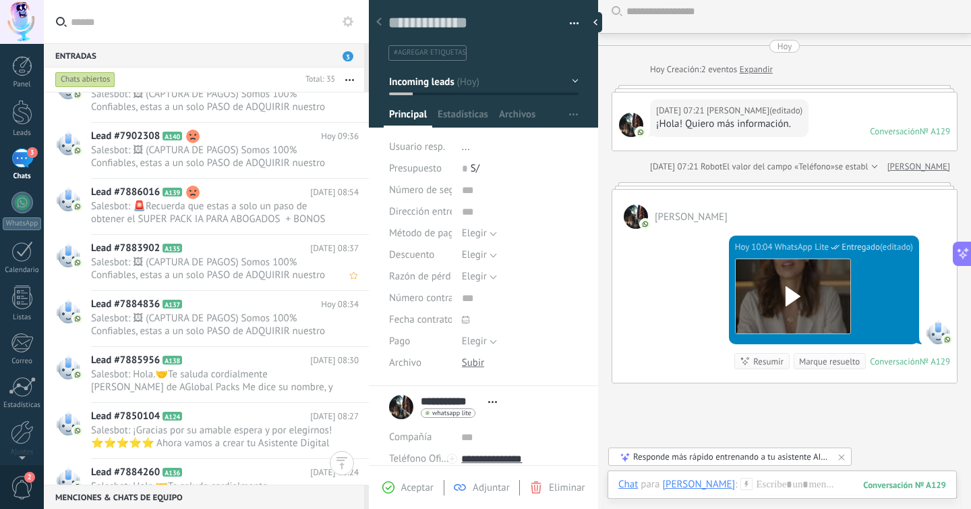
scroll to position [0, 0]
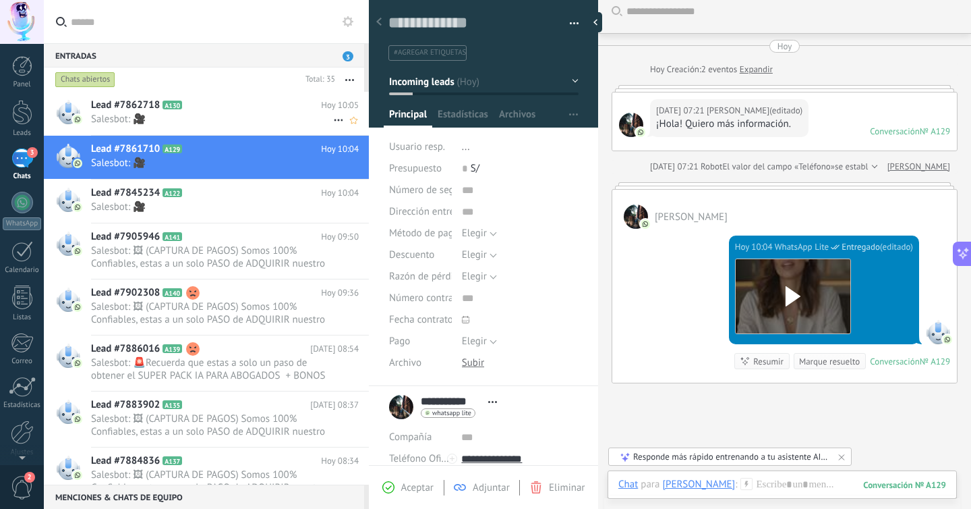
click at [262, 104] on h2 "Lead #7862718 A130" at bounding box center [206, 104] width 230 height 13
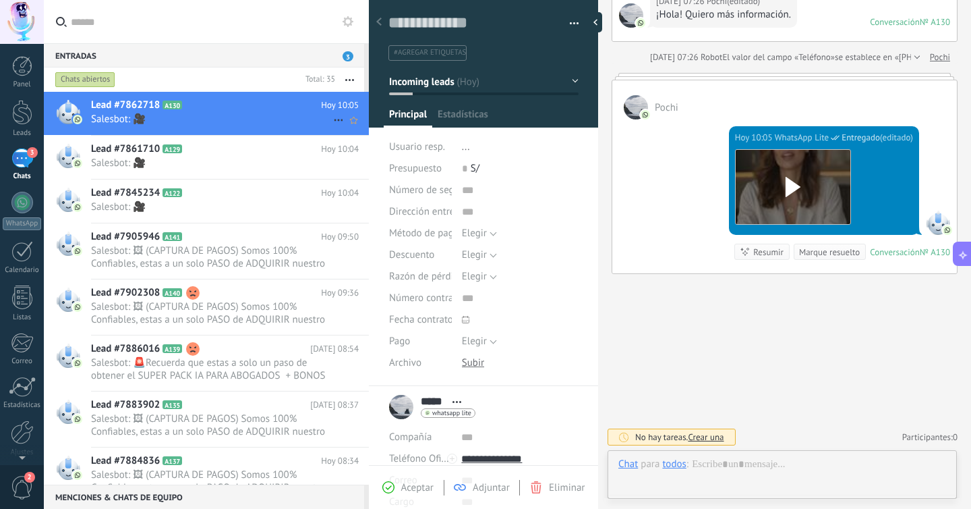
scroll to position [20, 0]
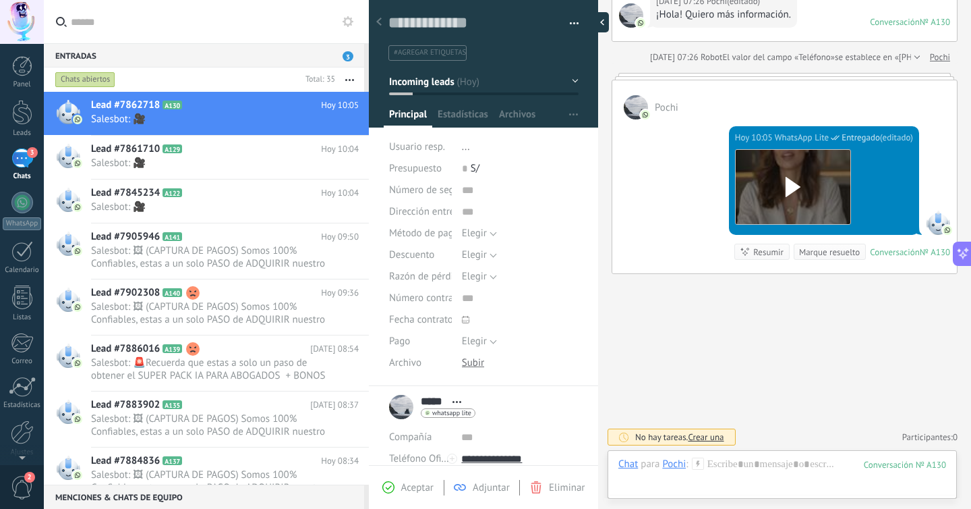
click at [602, 20] on div at bounding box center [599, 22] width 20 height 20
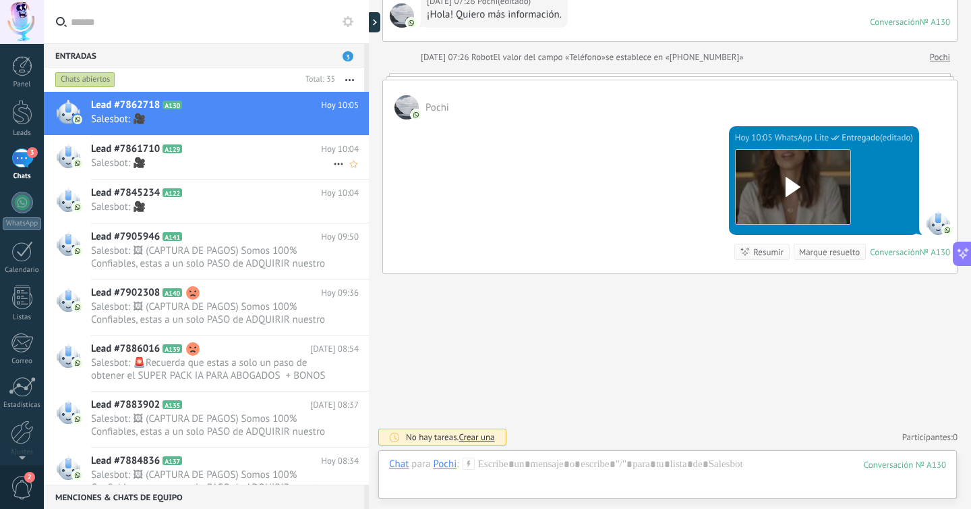
click at [266, 166] on span "Salesbot: 🎥" at bounding box center [212, 162] width 242 height 13
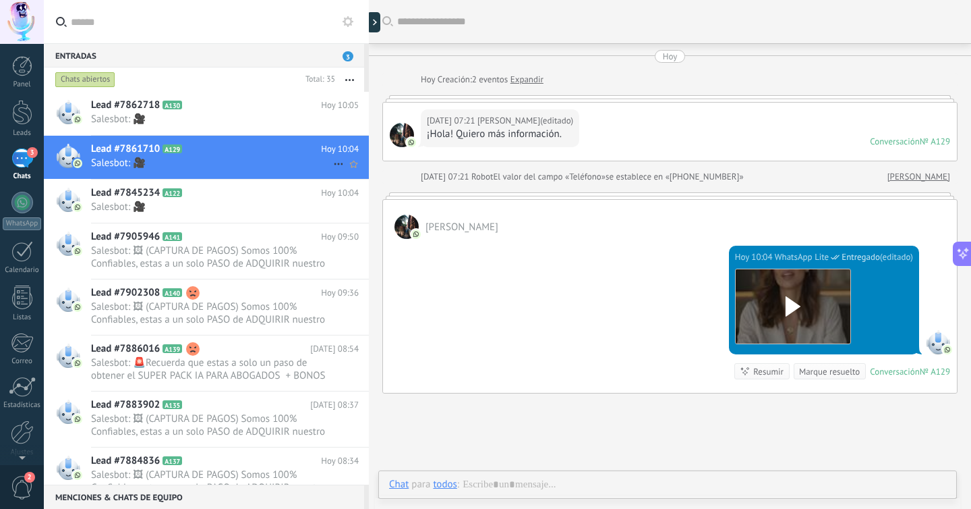
scroll to position [38, 0]
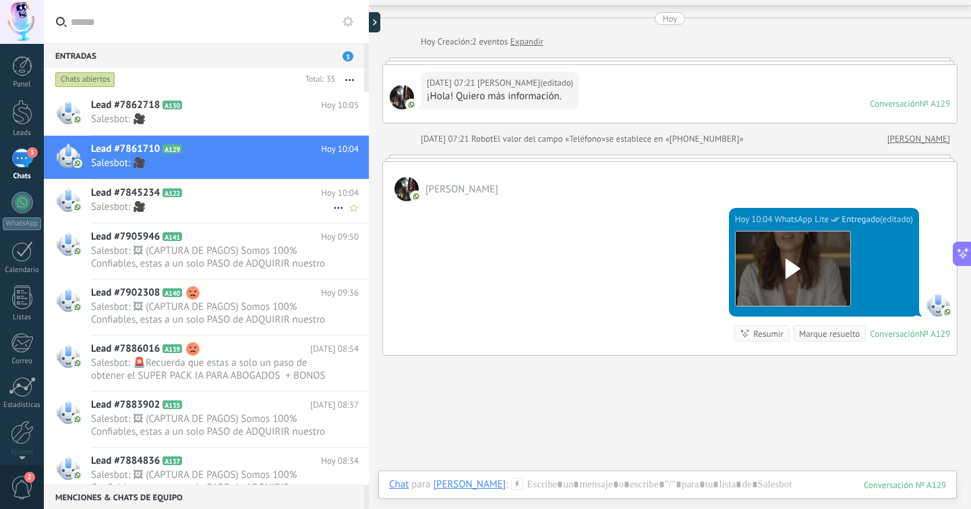
click at [232, 199] on h2 "Lead #7845234 A122" at bounding box center [206, 192] width 230 height 13
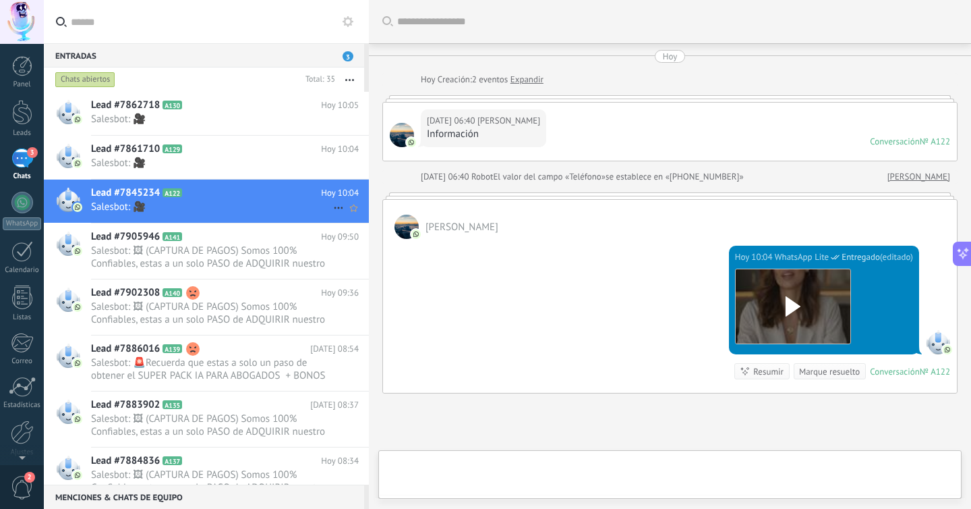
scroll to position [119, 0]
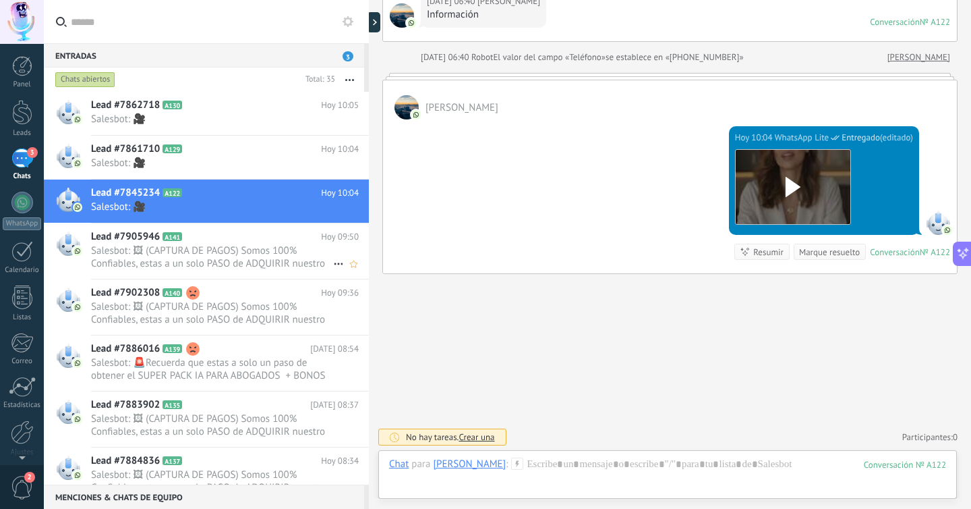
click at [245, 252] on span "Salesbot: 🖼 (CAPTURA DE PAGOS) Somos 100% Confiables, estas a un solo PASO de A…" at bounding box center [212, 257] width 242 height 26
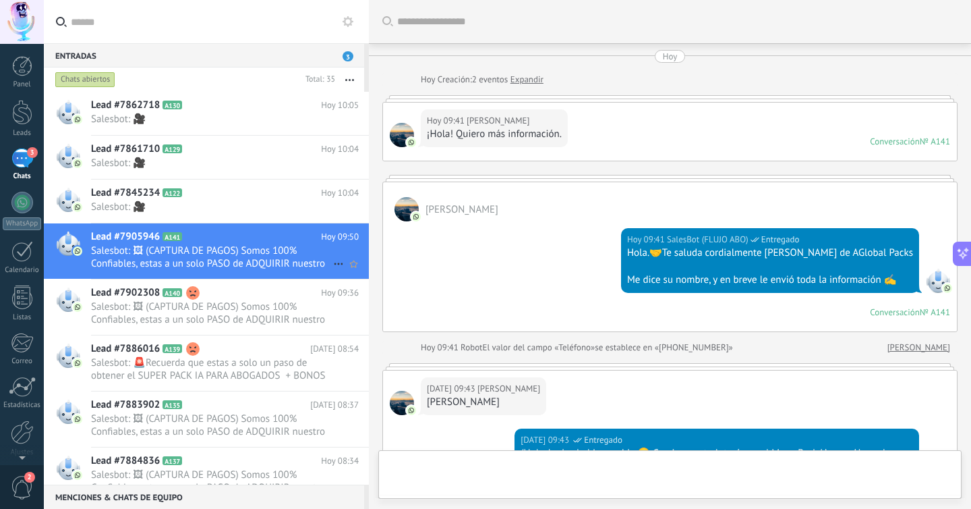
scroll to position [1075, 0]
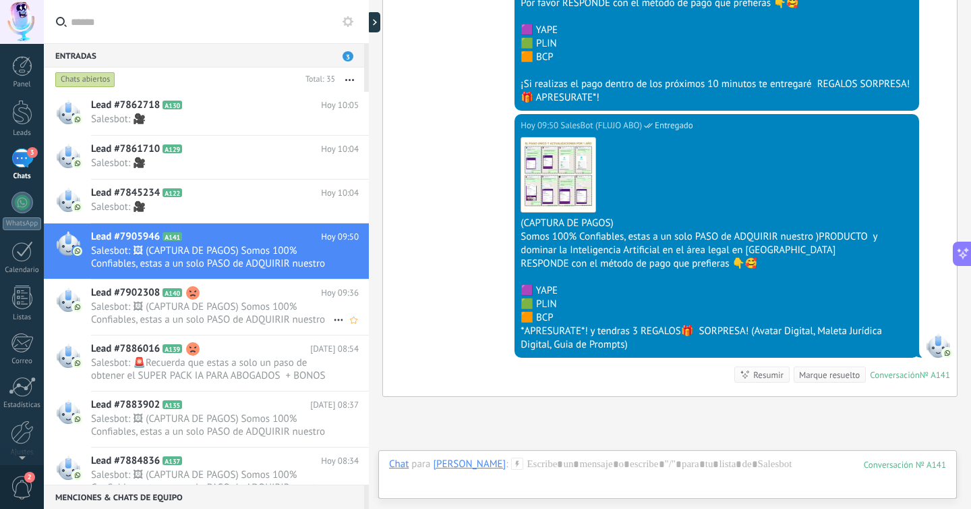
click at [254, 299] on h2 "Lead #7902308 A140" at bounding box center [206, 292] width 230 height 13
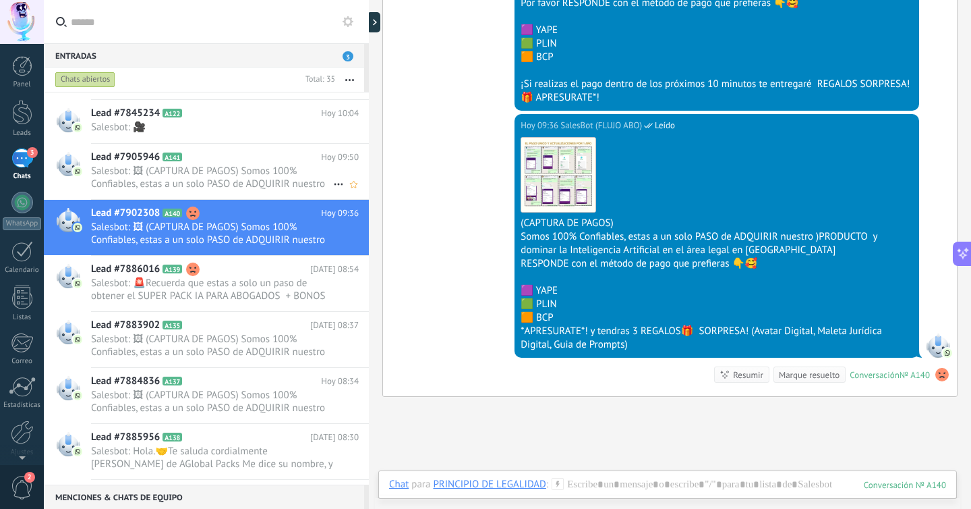
scroll to position [89, 0]
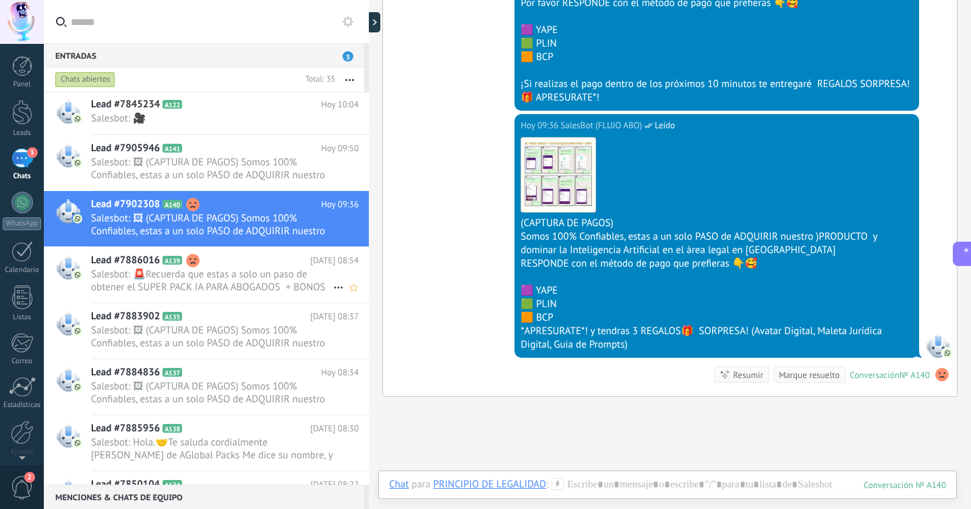
click at [252, 275] on span "Salesbot: 🚨Recuerda que estas a solo un paso de obtener el SUPER PACK IA PARA A…" at bounding box center [212, 281] width 242 height 26
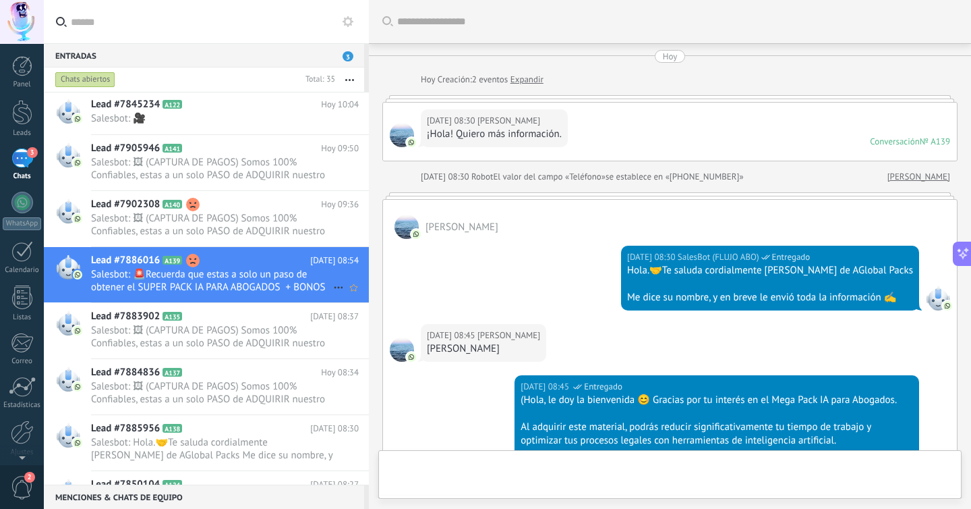
scroll to position [1230, 0]
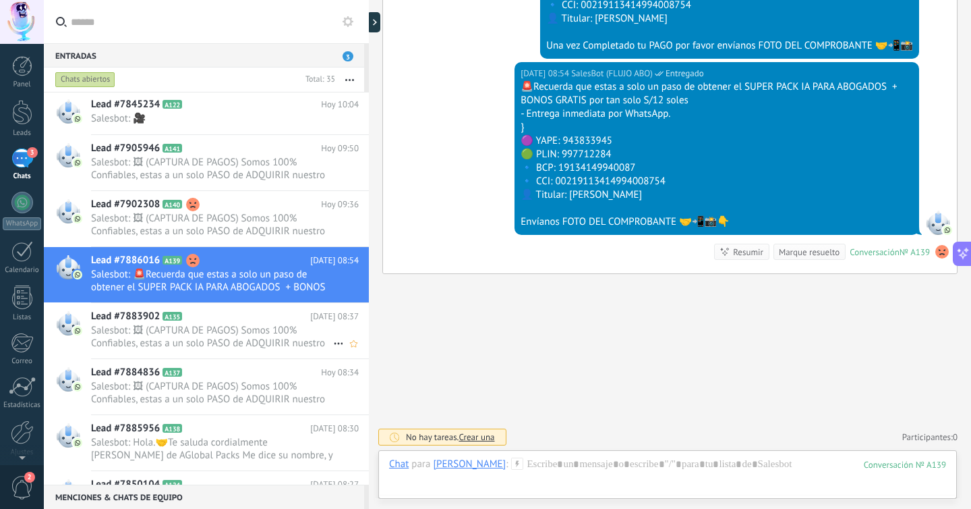
click at [248, 329] on span "Salesbot: 🖼 (CAPTURA DE PAGOS) Somos 100% Confiables, estas a un solo PASO de A…" at bounding box center [212, 337] width 242 height 26
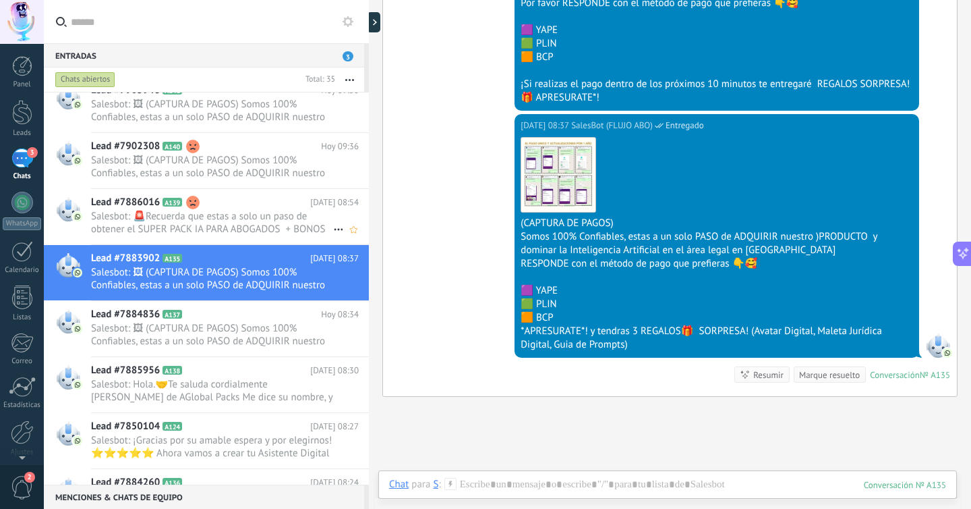
scroll to position [178, 0]
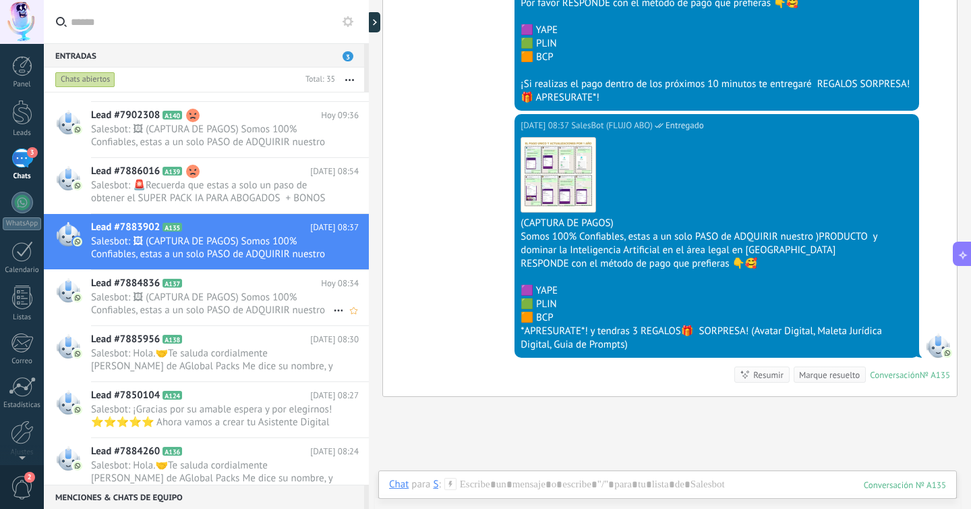
click at [252, 297] on span "Salesbot: 🖼 (CAPTURA DE PAGOS) Somos 100% Confiables, estas a un solo PASO de A…" at bounding box center [212, 304] width 242 height 26
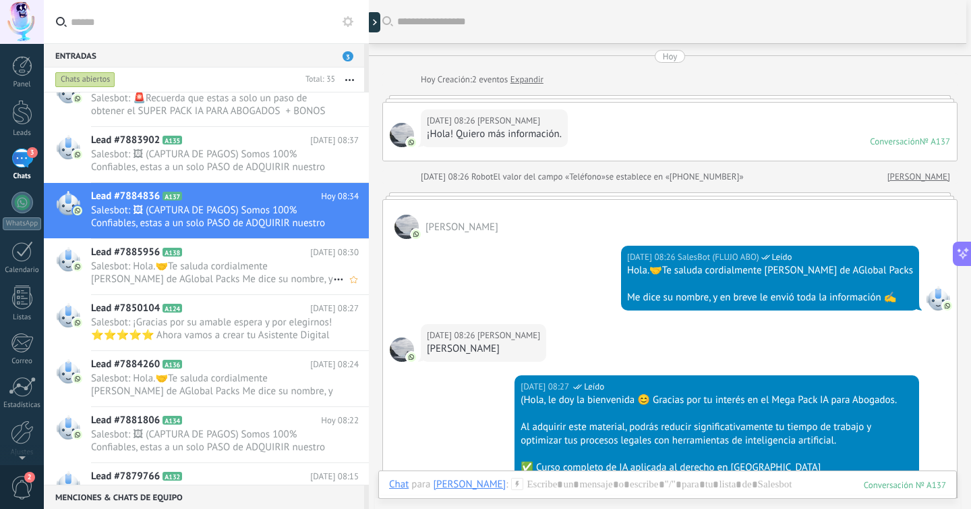
click at [231, 261] on span "Salesbot: Hola.🤝Te saluda cordialmente [PERSON_NAME] de AGlobal Packs Me dice s…" at bounding box center [212, 273] width 242 height 26
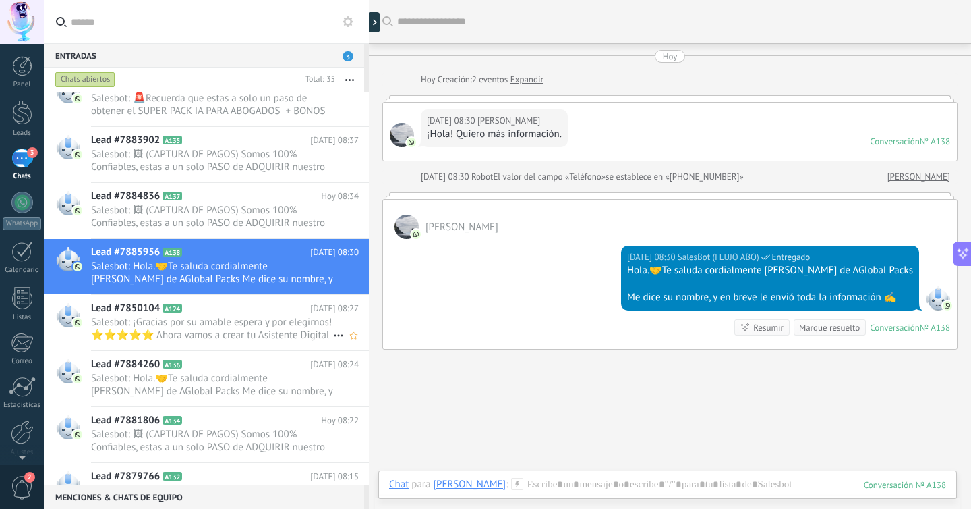
click at [264, 326] on span "Salesbot: ¡Gracias por su amable espera y por elegirnos! ⭐⭐⭐⭐⭐ Ahora vamos a cr…" at bounding box center [212, 329] width 242 height 26
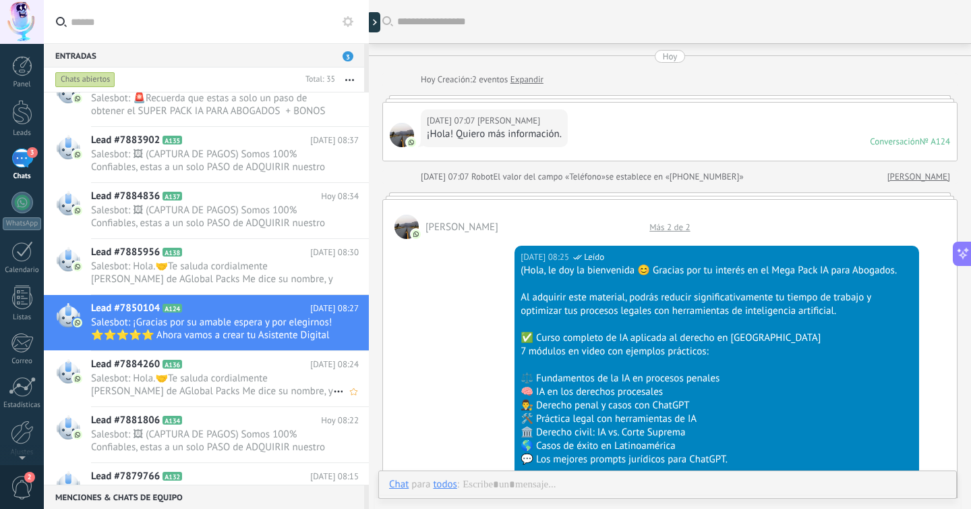
scroll to position [1681, 0]
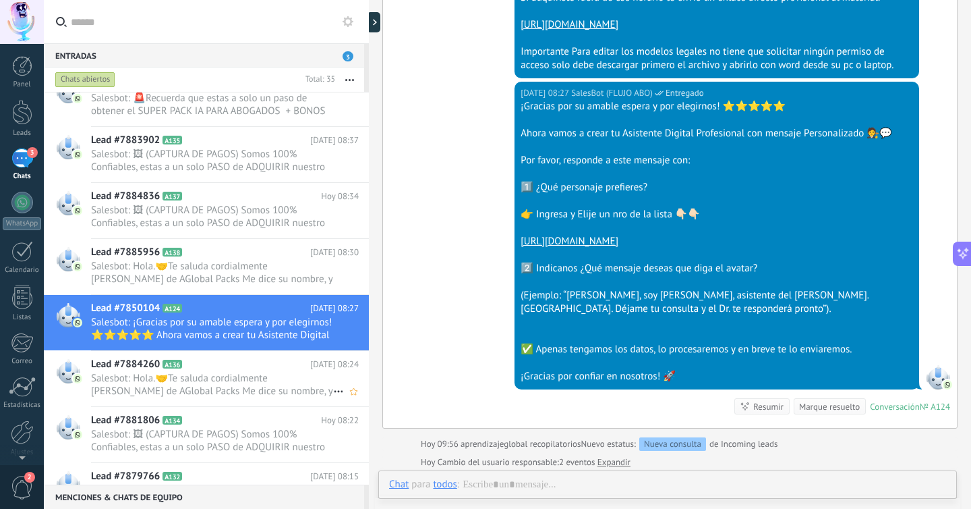
click at [206, 364] on h2 "Lead #7884260 A136" at bounding box center [200, 363] width 219 height 13
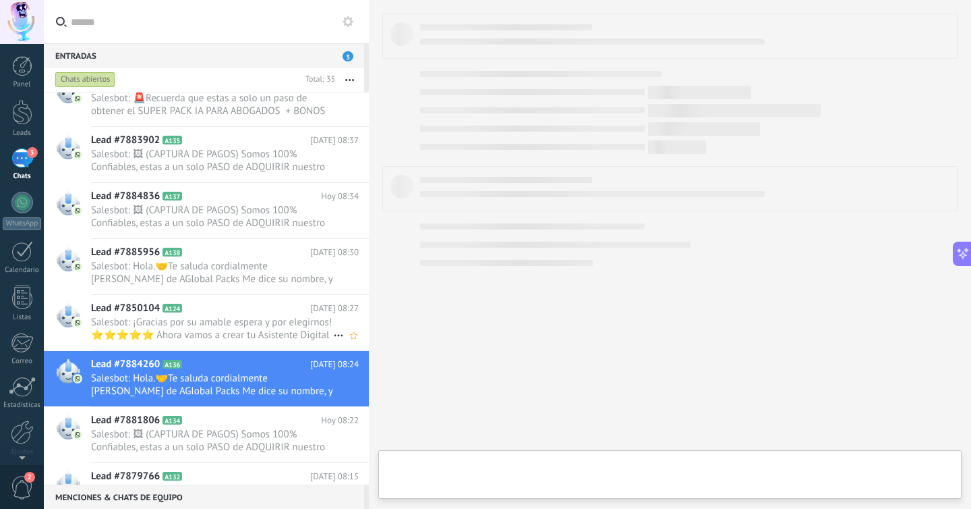
click at [237, 322] on span "Salesbot: ¡Gracias por su amable espera y por elegirnos! ⭐⭐⭐⭐⭐ Ahora vamos a cr…" at bounding box center [212, 329] width 242 height 26
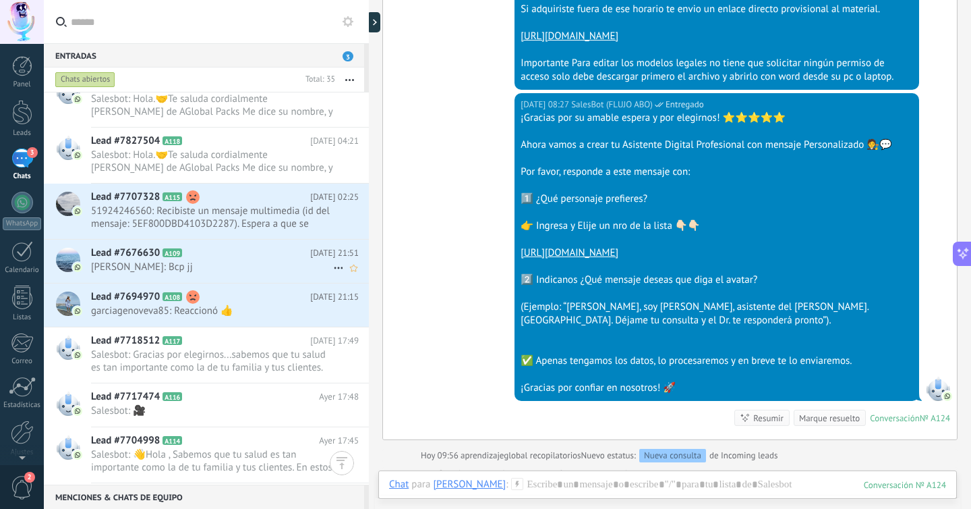
scroll to position [1275, 0]
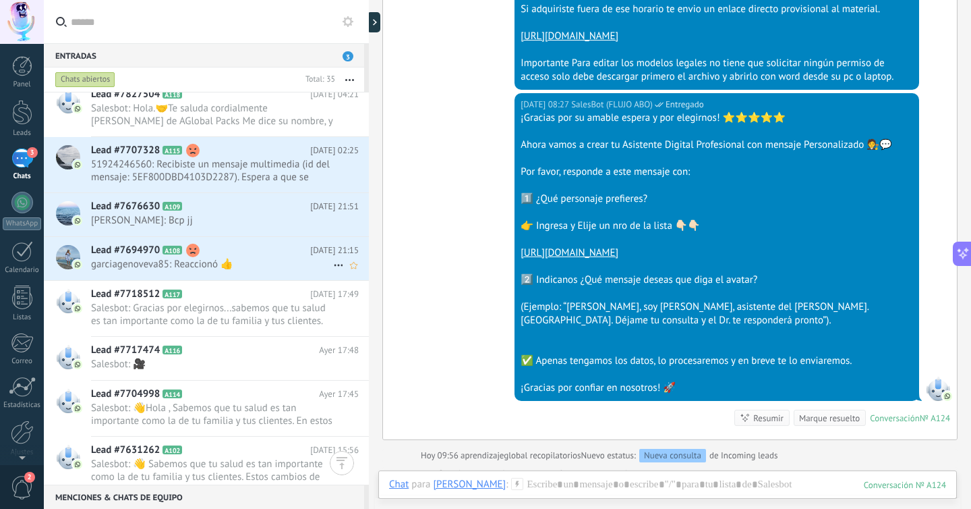
click at [266, 258] on span "garciagenoveva85: Reaccionó 👍" at bounding box center [212, 264] width 242 height 13
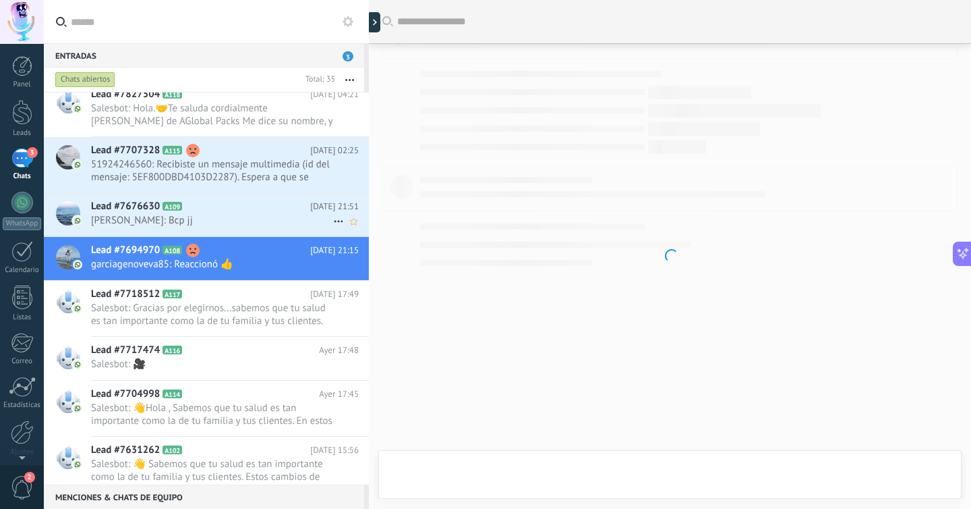
scroll to position [355, 0]
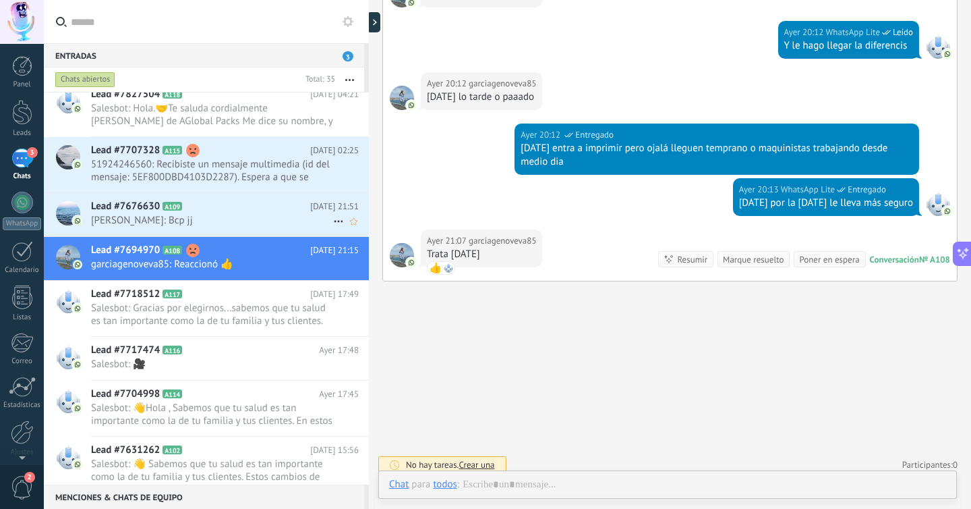
click at [255, 219] on span "[PERSON_NAME]: Bcp jj" at bounding box center [212, 220] width 242 height 13
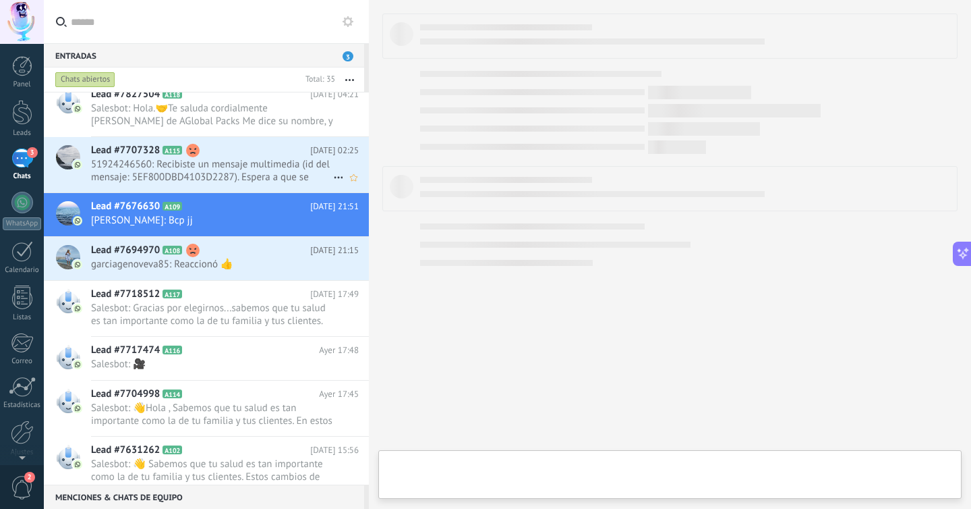
click at [265, 173] on span "51924246560: Recibiste un mensaje multimedia (id del mensaje: 5EF800DBD4103D228…" at bounding box center [212, 171] width 242 height 26
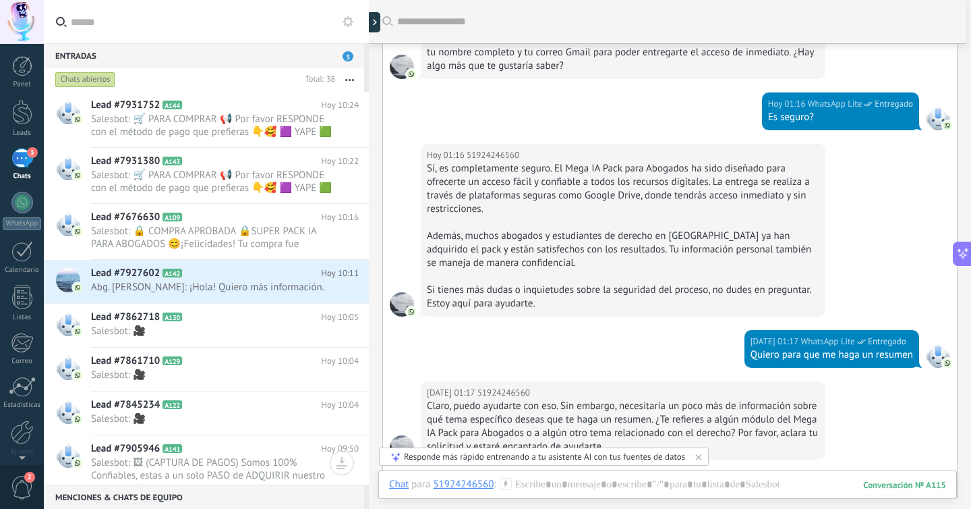
click at [37, 161] on link "3 Chats" at bounding box center [22, 164] width 44 height 32
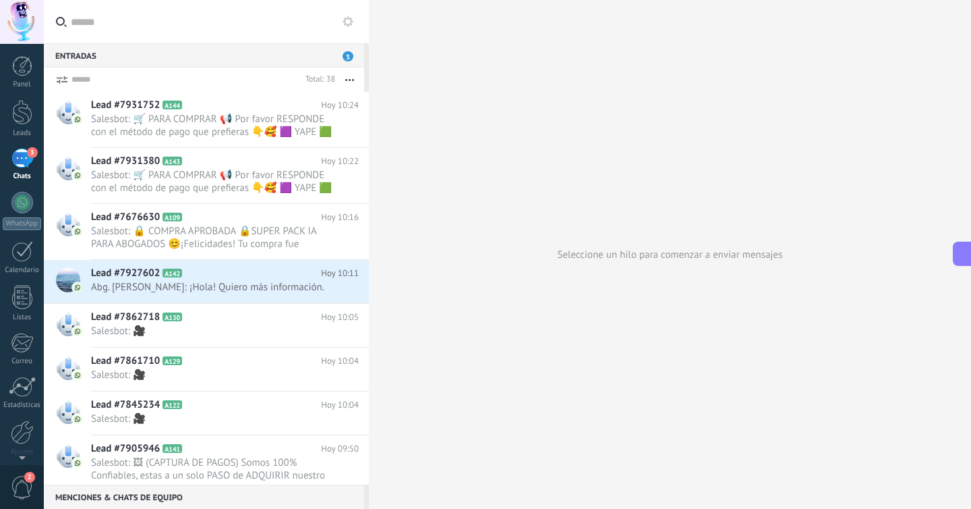
click at [962, 254] on icon at bounding box center [963, 254] width 14 height 14
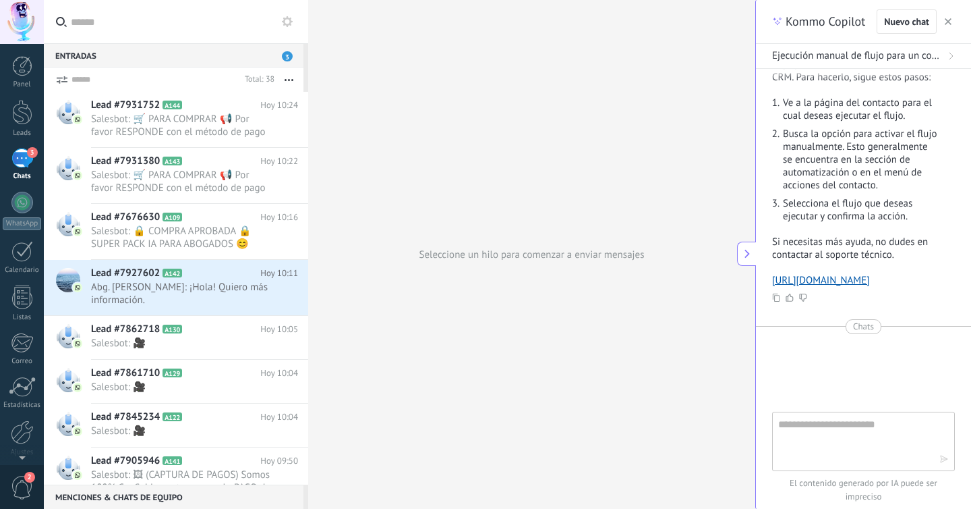
type textarea "**********"
click at [842, 430] on textarea at bounding box center [854, 440] width 152 height 49
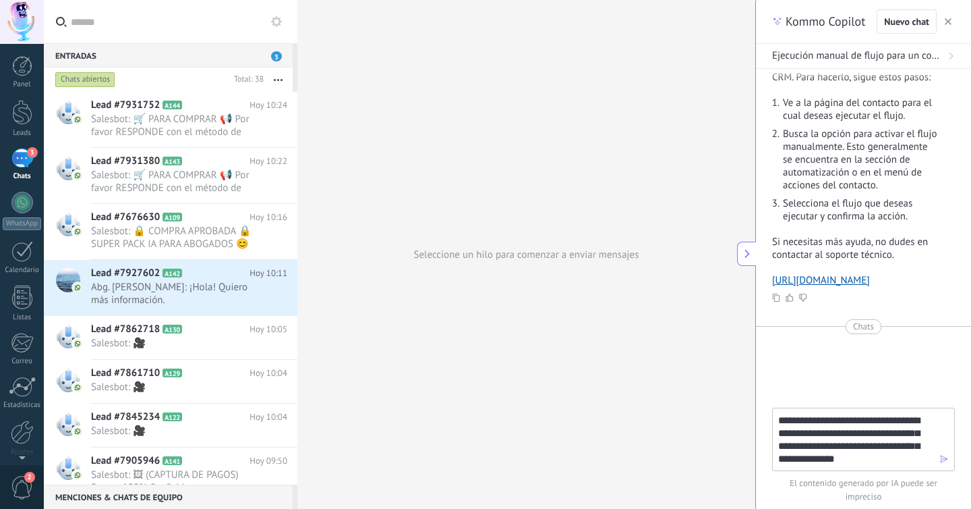
type textarea "**********"
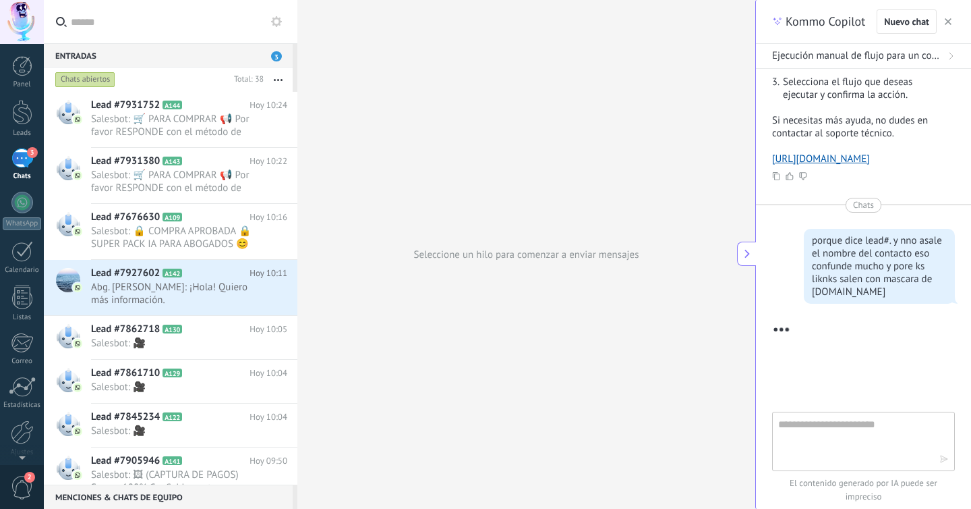
scroll to position [431, 0]
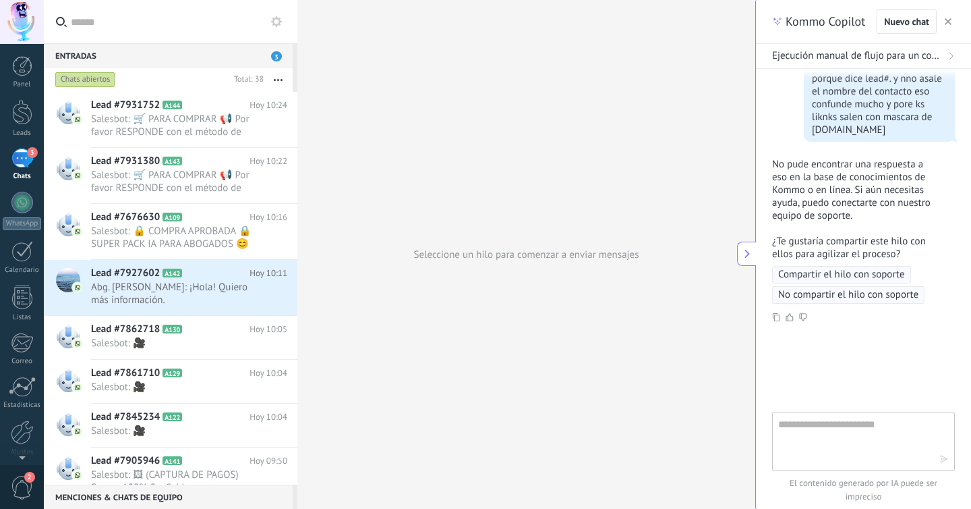
click at [952, 20] on button "button" at bounding box center [947, 21] width 13 height 16
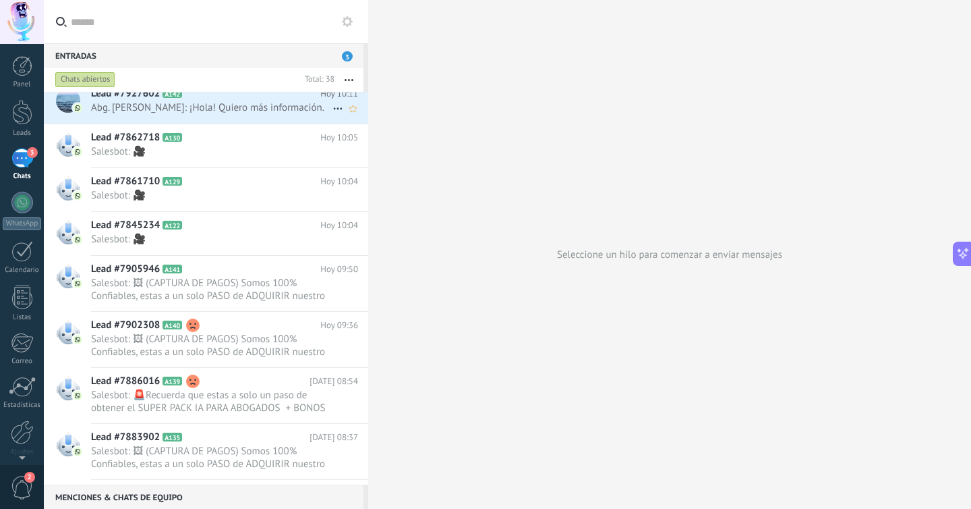
scroll to position [241, 0]
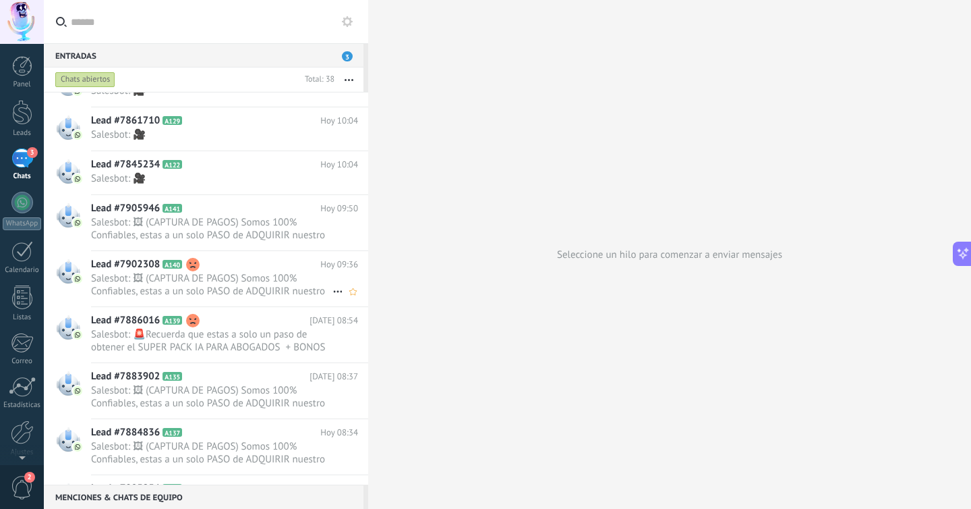
click at [209, 283] on div "Lead #7902308 A140 [DATE] 09:36 Salesbot: 🖼 (CAPTURA DE PAGOS) Somos 100% Confi…" at bounding box center [229, 278] width 277 height 55
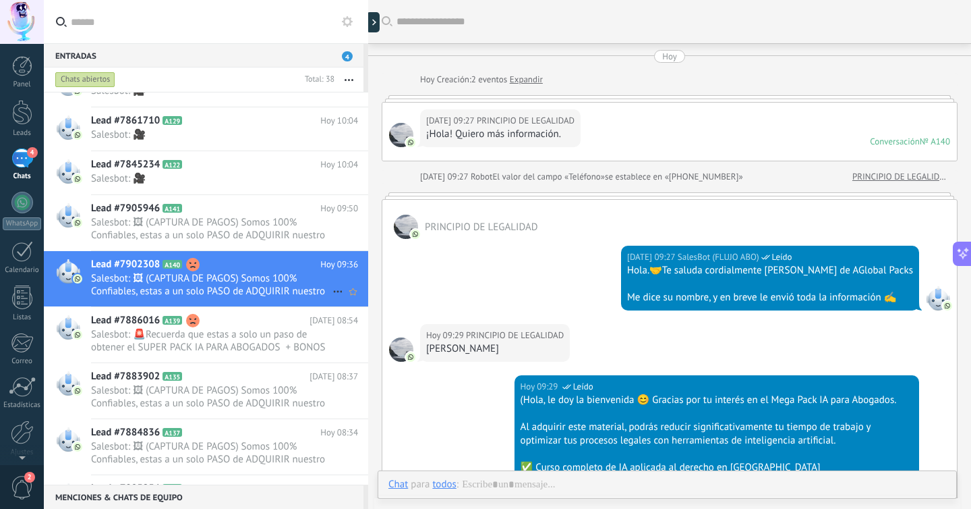
scroll to position [1022, 0]
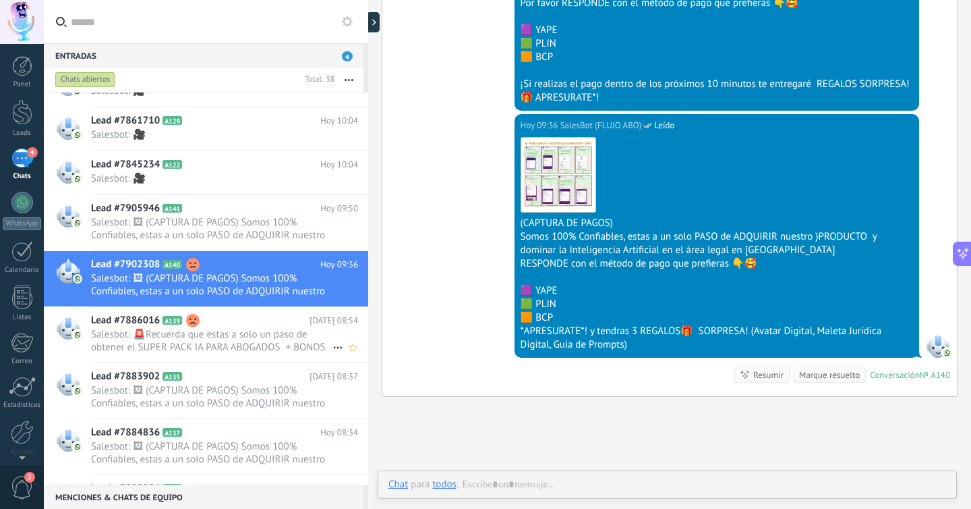
click at [238, 327] on h2 "Lead #7886016 A139" at bounding box center [200, 320] width 219 height 13
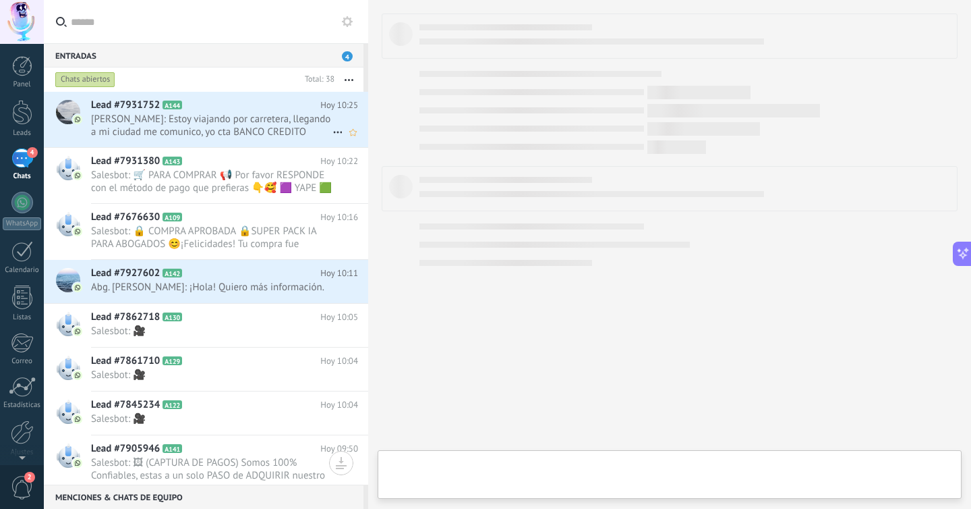
click at [242, 138] on span "[PERSON_NAME]: Estoy viajando por carretera, llegando a mi ciudad me comunico, …" at bounding box center [211, 126] width 241 height 26
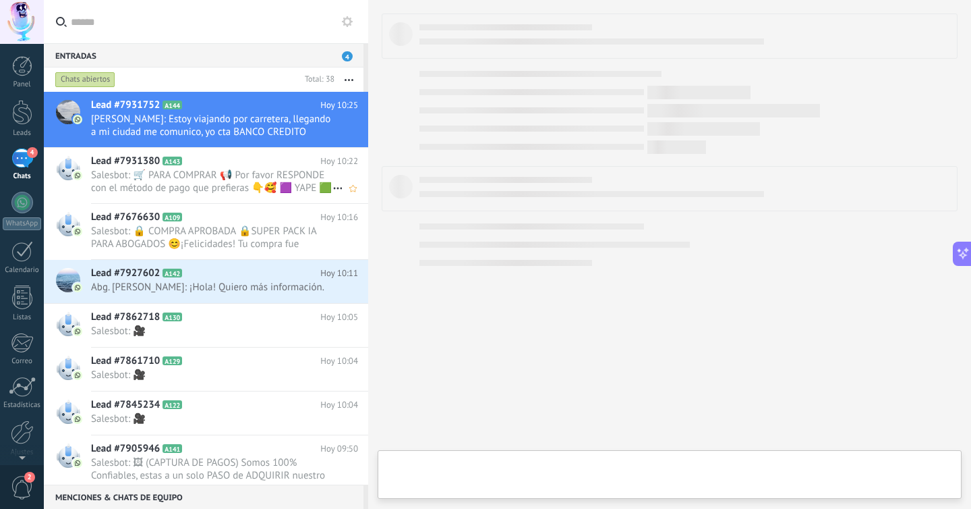
click at [229, 189] on span "Salesbot: 🛒 PARA COMPRAR 📢 Por favor RESPONDE con el método de pago que prefier…" at bounding box center [211, 182] width 241 height 26
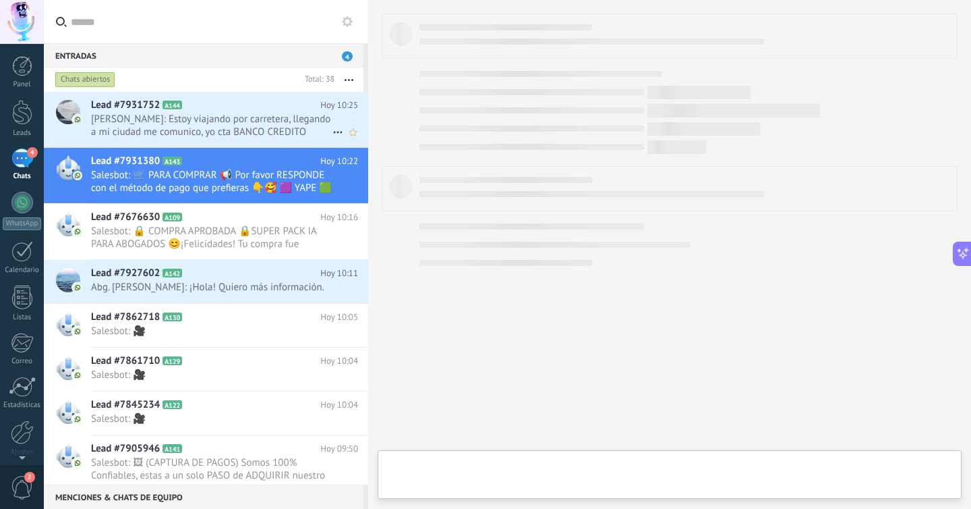
click at [202, 121] on span "[PERSON_NAME]: Estoy viajando por carretera, llegando a mi ciudad me comunico, …" at bounding box center [211, 126] width 241 height 26
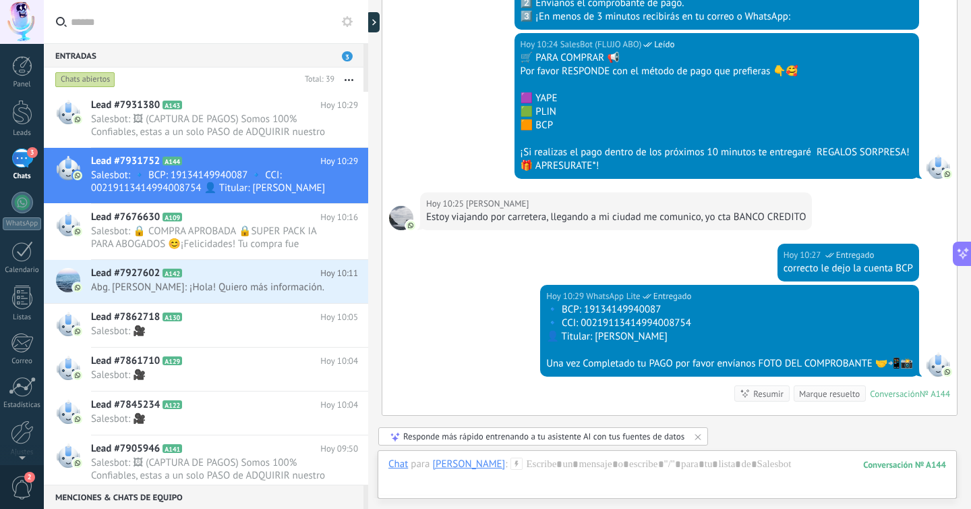
scroll to position [1095, 0]
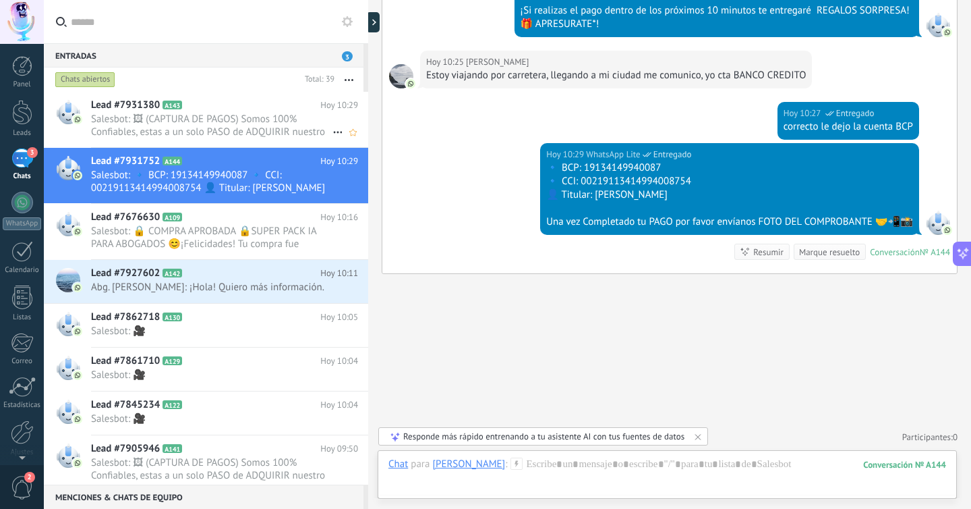
click at [243, 119] on span "Salesbot: 🖼 (CAPTURA DE PAGOS) Somos 100% Confiables, estas a un solo PASO de A…" at bounding box center [211, 126] width 241 height 26
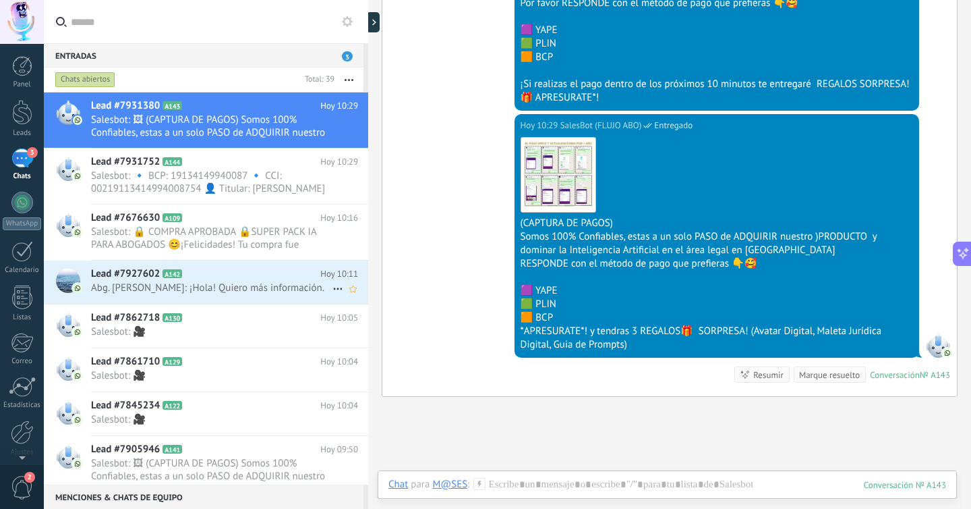
scroll to position [5, 0]
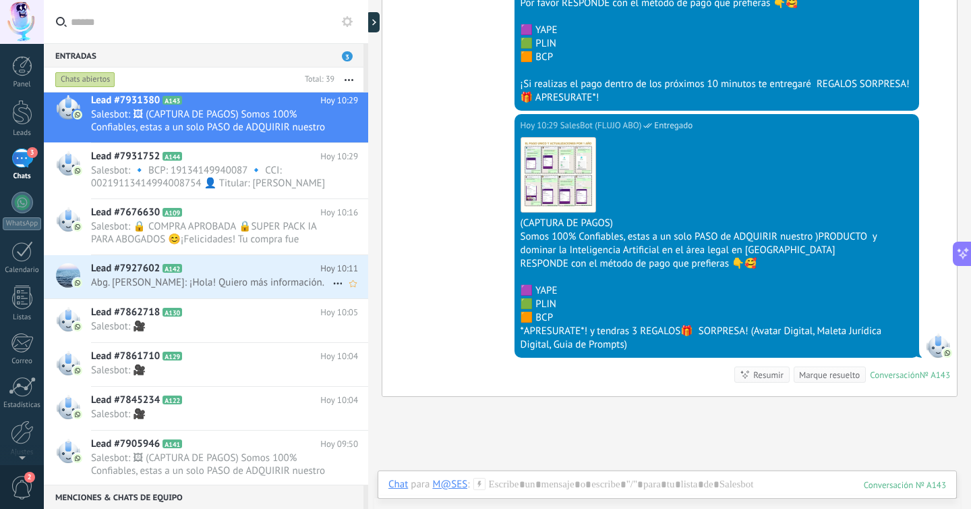
click at [302, 276] on span "Abg. [PERSON_NAME]: ¡Hola! Quiero más información." at bounding box center [211, 282] width 241 height 13
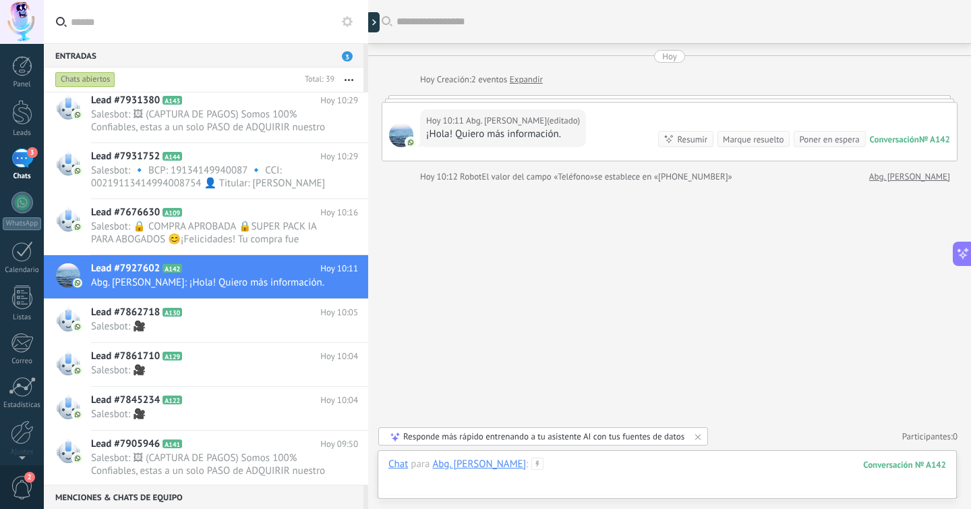
click at [490, 486] on div at bounding box center [667, 477] width 558 height 40
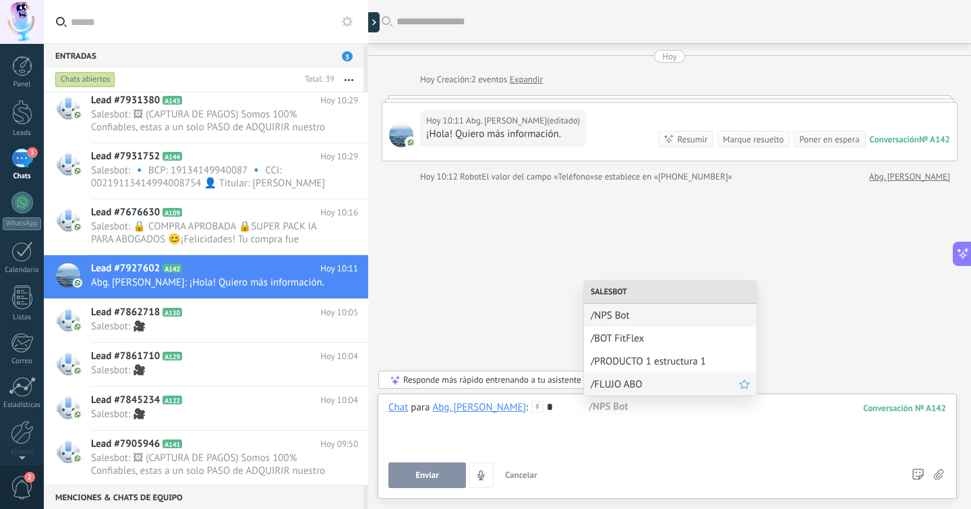
click at [612, 380] on span "/FLUJO ABO" at bounding box center [665, 384] width 148 height 13
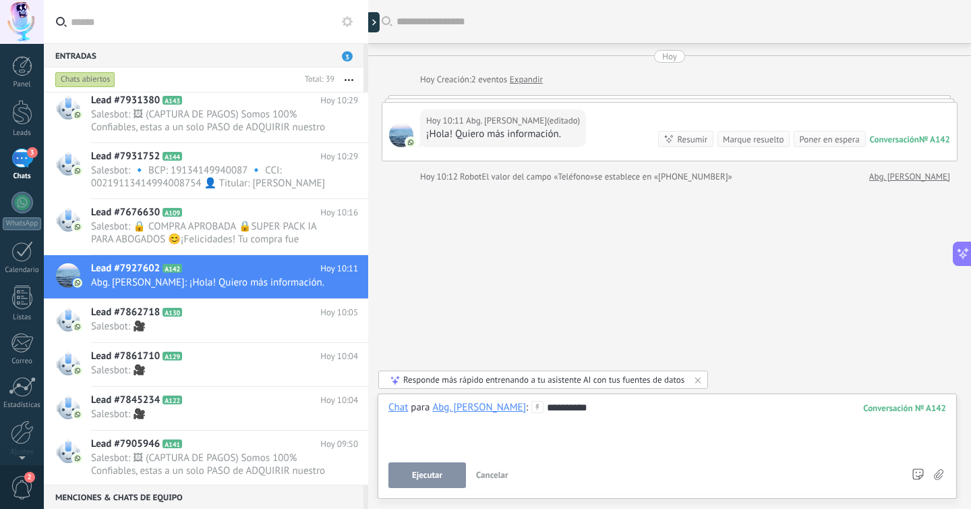
click at [442, 470] on span "Ejecutar" at bounding box center [427, 474] width 30 height 9
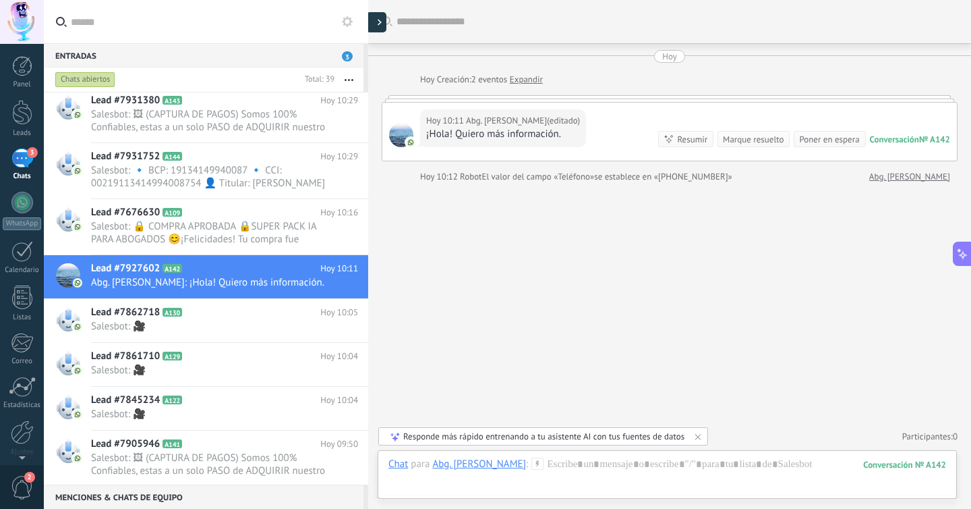
click at [374, 23] on div at bounding box center [376, 22] width 20 height 20
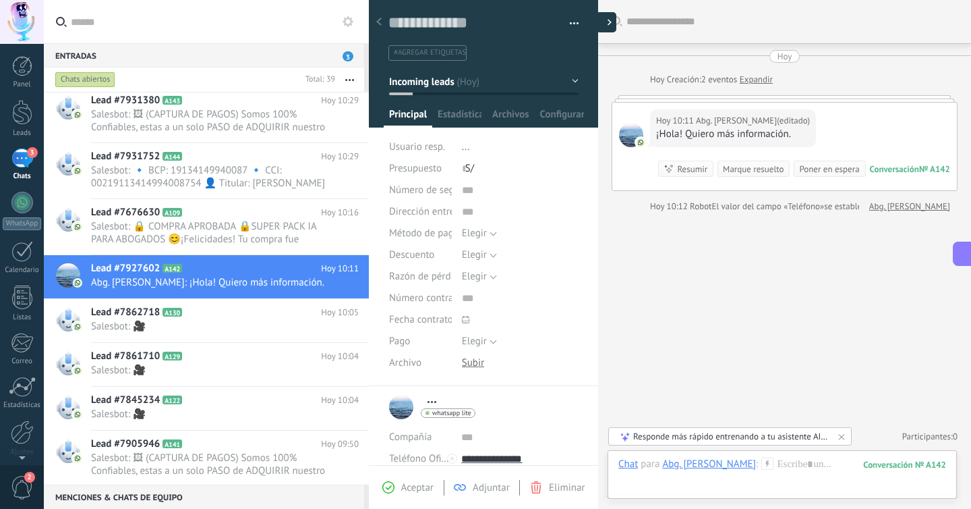
type textarea "**********"
click at [571, 21] on button "button" at bounding box center [570, 23] width 20 height 20
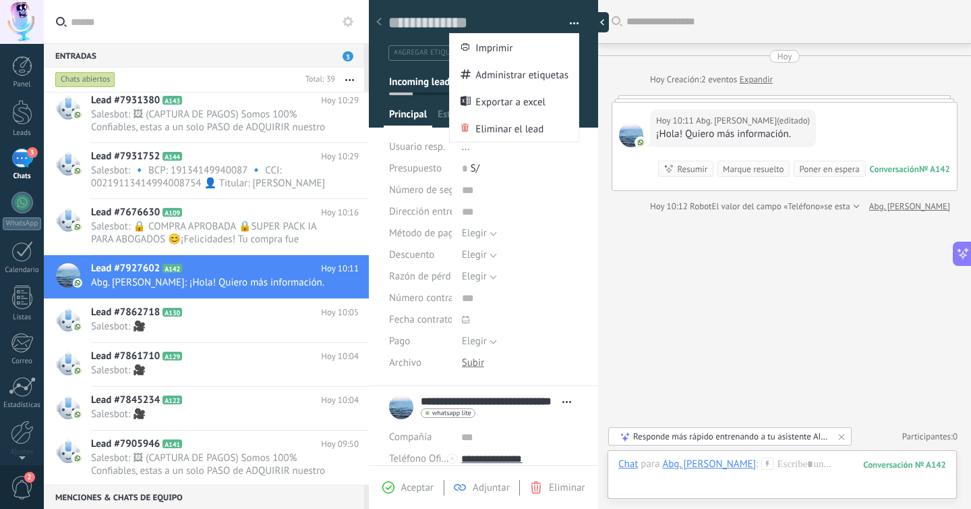
click at [596, 23] on div at bounding box center [599, 22] width 20 height 20
